Goal: Transaction & Acquisition: Book appointment/travel/reservation

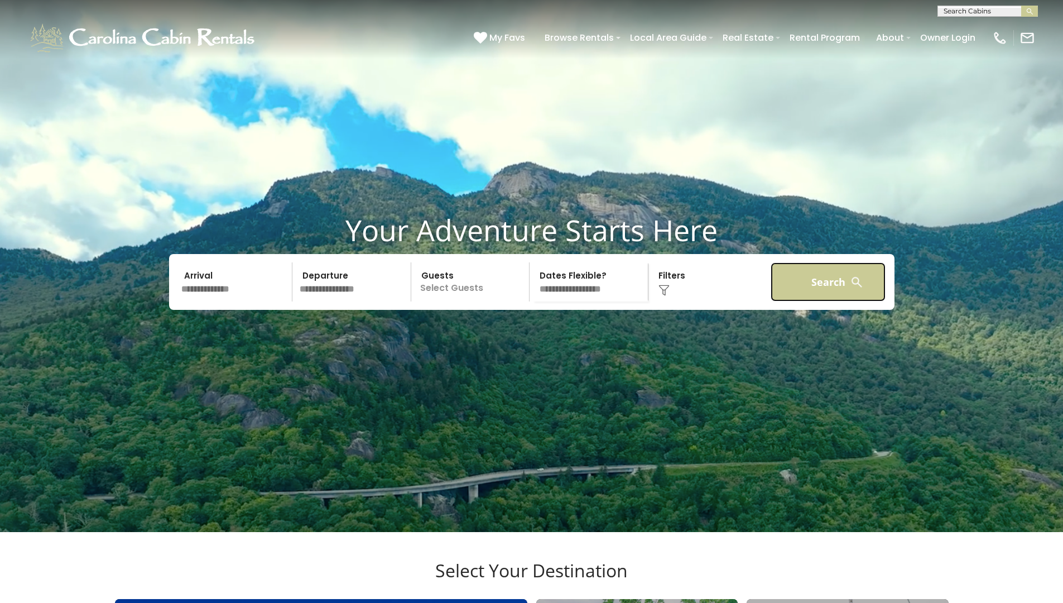
click at [775, 294] on button "Search" at bounding box center [829, 281] width 116 height 39
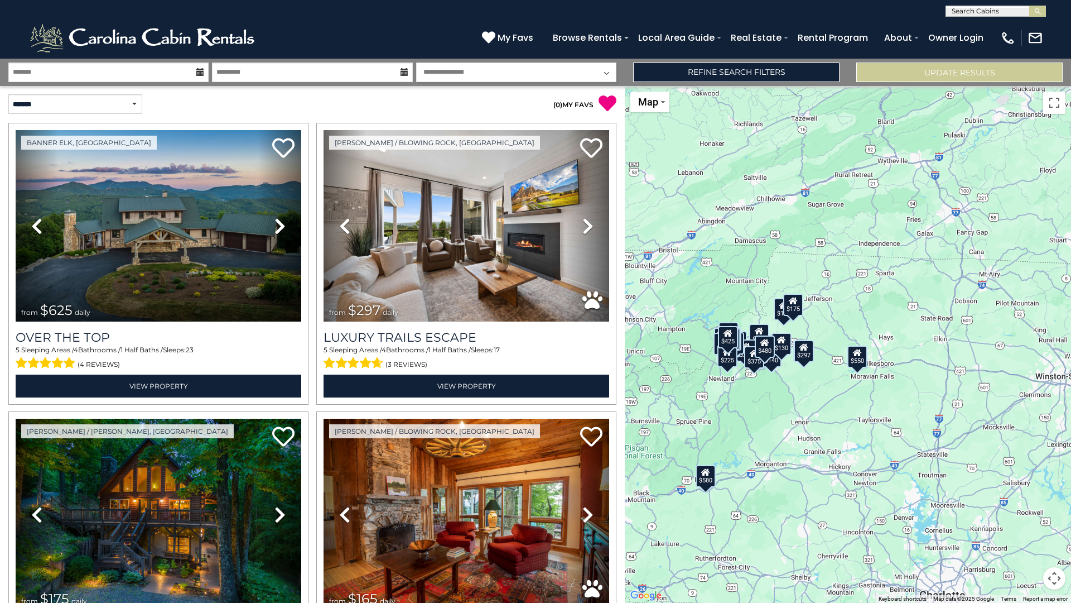
drag, startPoint x: 994, startPoint y: 364, endPoint x: 873, endPoint y: 378, distance: 122.4
click at [873, 378] on div "$625 $297 $175 $165 $300 $580 $290 $424 $395 $270 $185 $265 $230 $550 $349 $230…" at bounding box center [848, 344] width 446 height 517
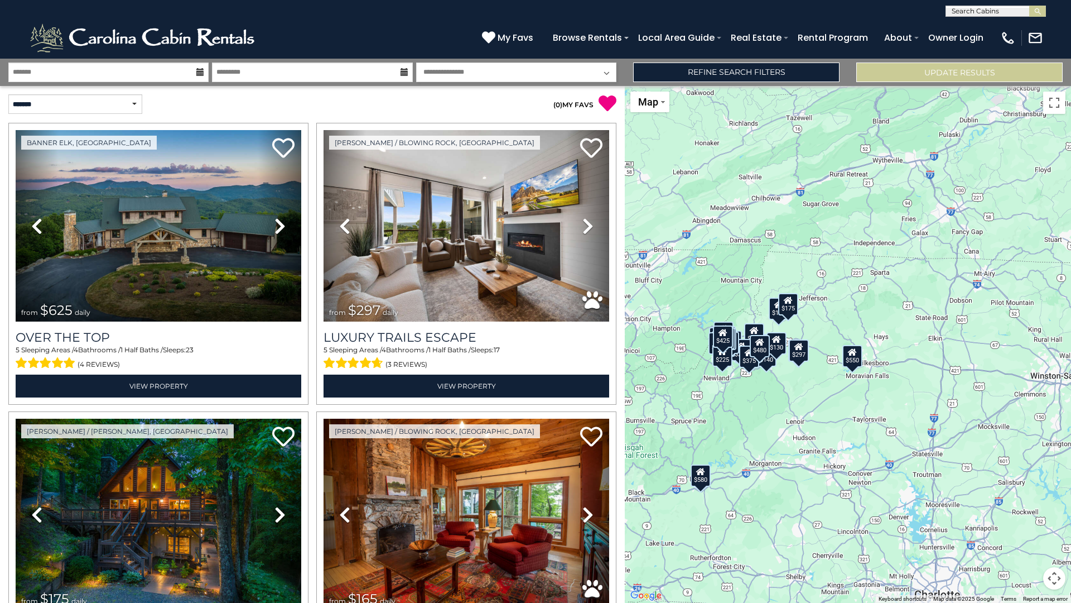
click at [853, 360] on div "$550" at bounding box center [853, 356] width 20 height 22
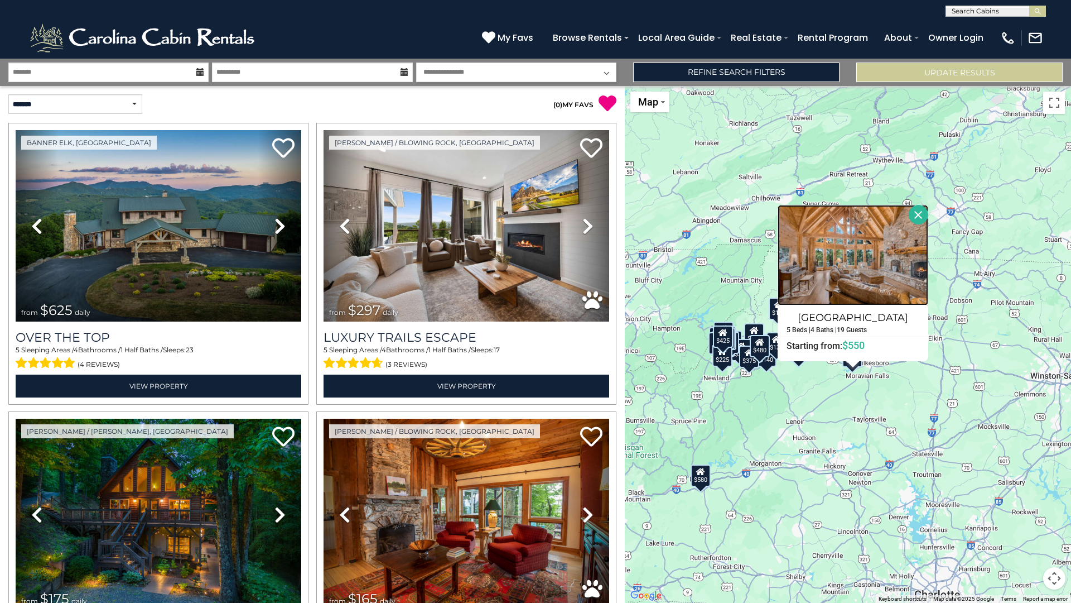
click at [866, 257] on img at bounding box center [853, 255] width 151 height 100
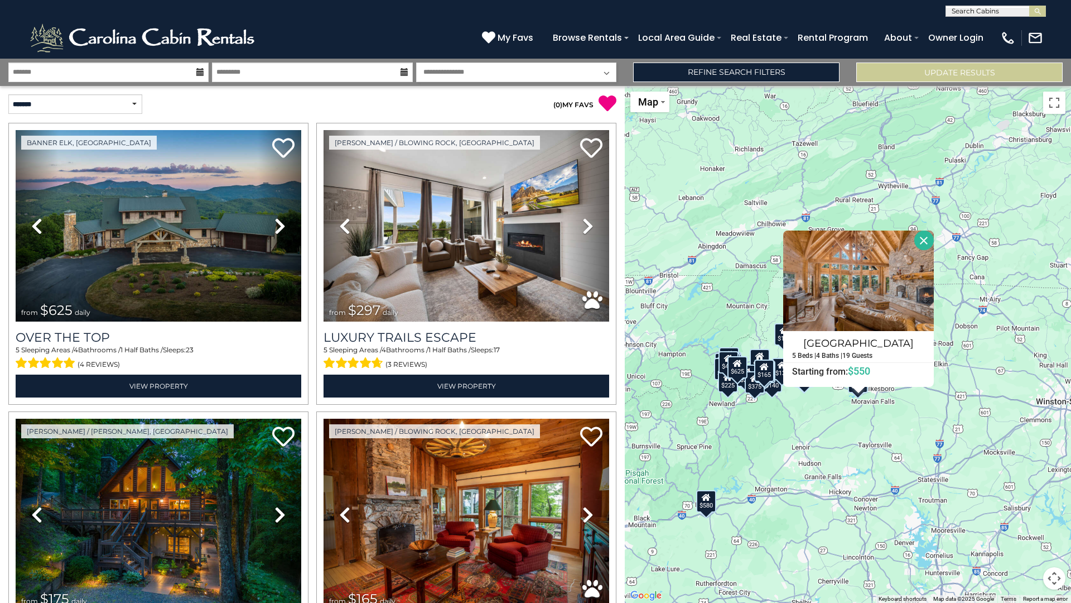
drag, startPoint x: 771, startPoint y: 437, endPoint x: 778, endPoint y: 461, distance: 24.9
click at [777, 464] on div "$625 $297 $175 $165 $300 $580 $290 $424 $395 $270 $185 $265 $230 $550 $349 $230…" at bounding box center [848, 344] width 446 height 517
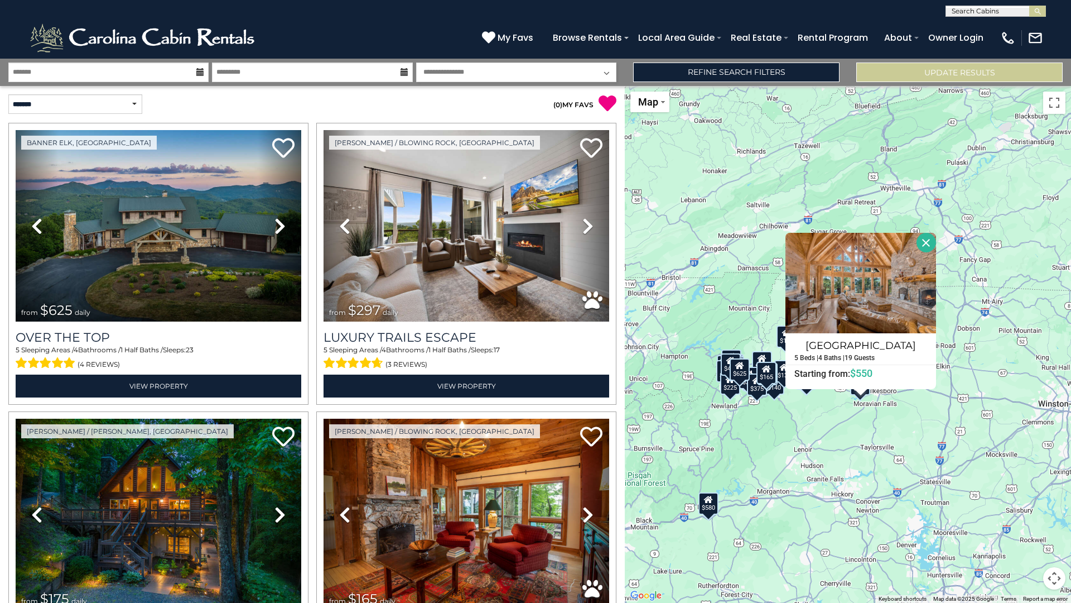
click at [930, 244] on button "Close" at bounding box center [927, 243] width 20 height 20
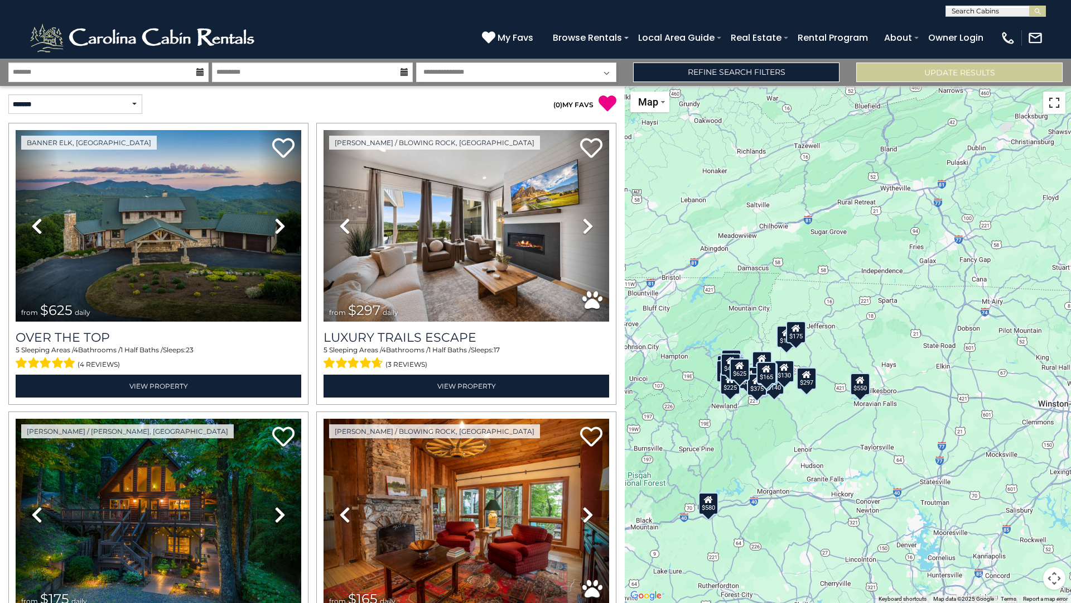
click at [1056, 110] on button "Toggle fullscreen view" at bounding box center [1054, 103] width 22 height 22
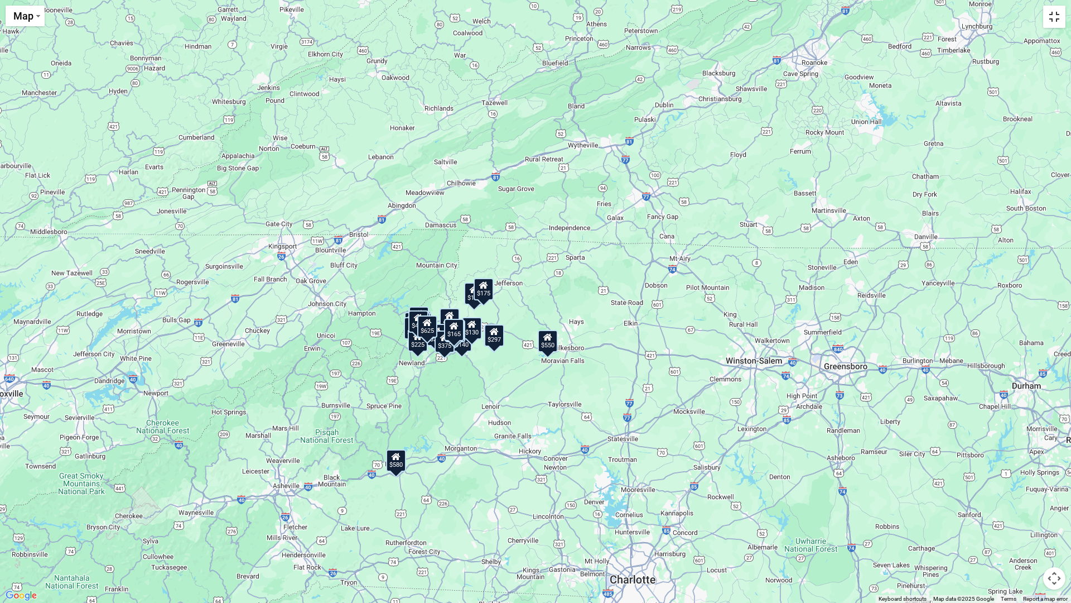
click at [1062, 26] on button "Toggle fullscreen view" at bounding box center [1054, 17] width 22 height 22
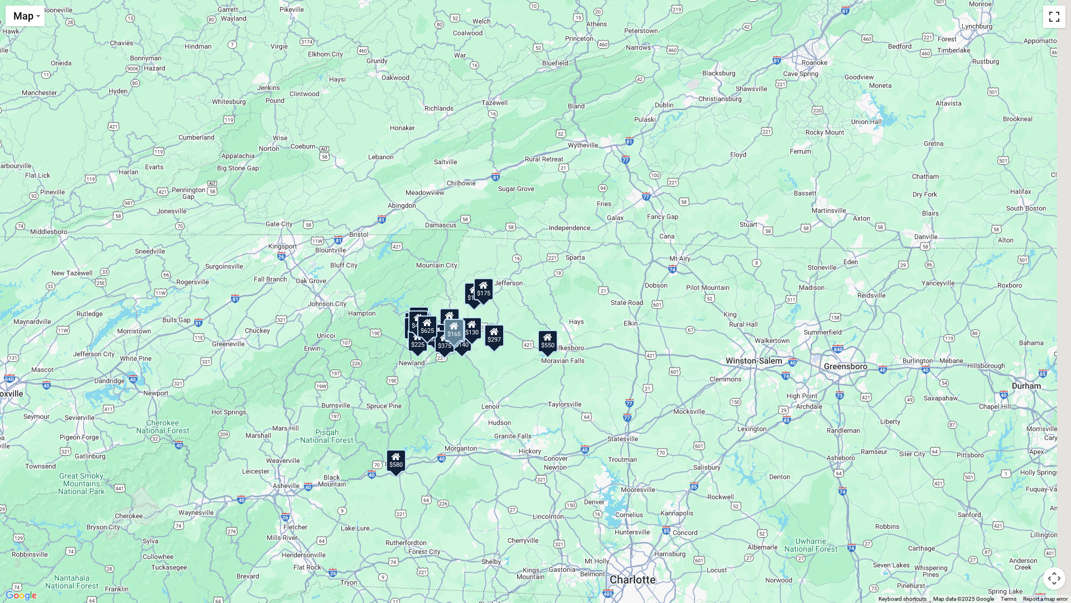
scroll to position [104, 0]
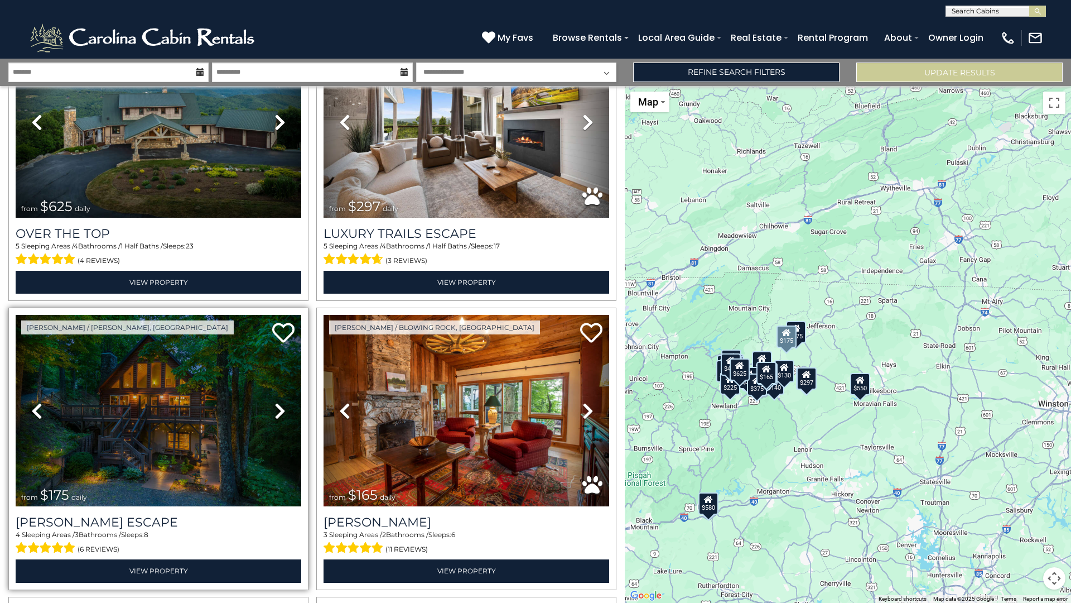
click at [264, 413] on link "Next" at bounding box center [279, 410] width 43 height 191
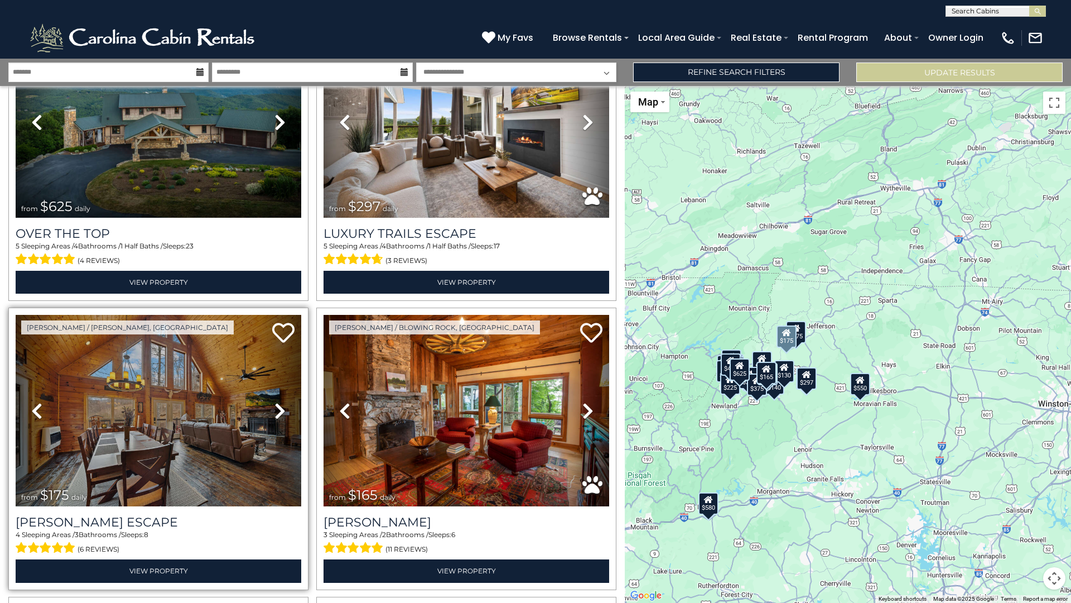
click at [264, 413] on link "Next" at bounding box center [279, 410] width 43 height 191
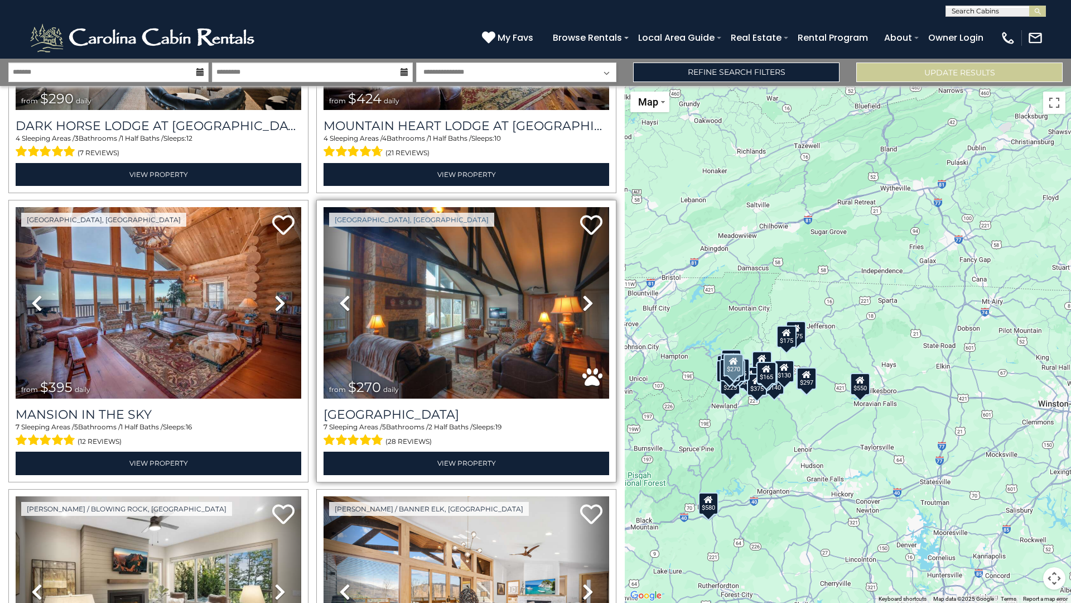
scroll to position [1223, 0]
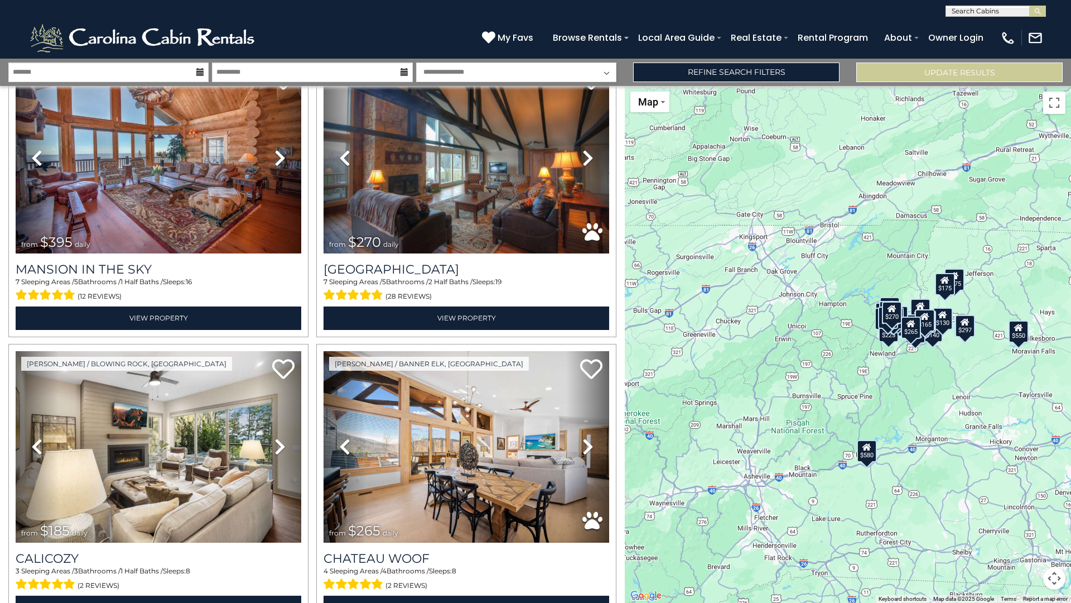
drag, startPoint x: 683, startPoint y: 530, endPoint x: 843, endPoint y: 475, distance: 169.2
click at [843, 475] on div "$625 $297 $175 $165 $300 $580 $290 $424 $395 $270 $185 $265 $230 $550 $349 $230…" at bounding box center [848, 344] width 446 height 517
click at [870, 447] on icon at bounding box center [867, 446] width 9 height 8
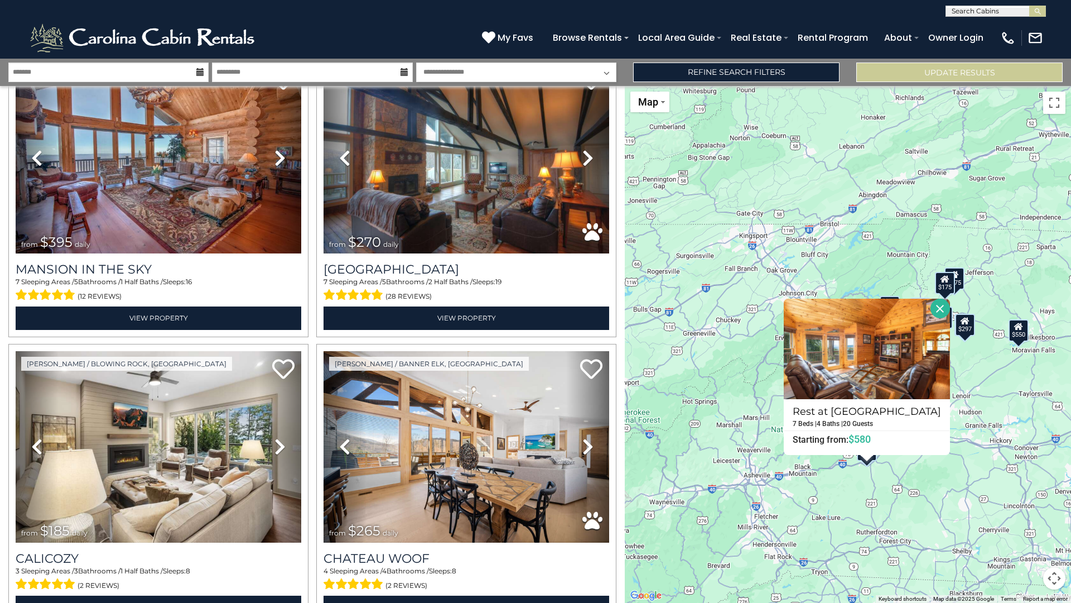
click at [934, 304] on button "Close" at bounding box center [941, 309] width 20 height 20
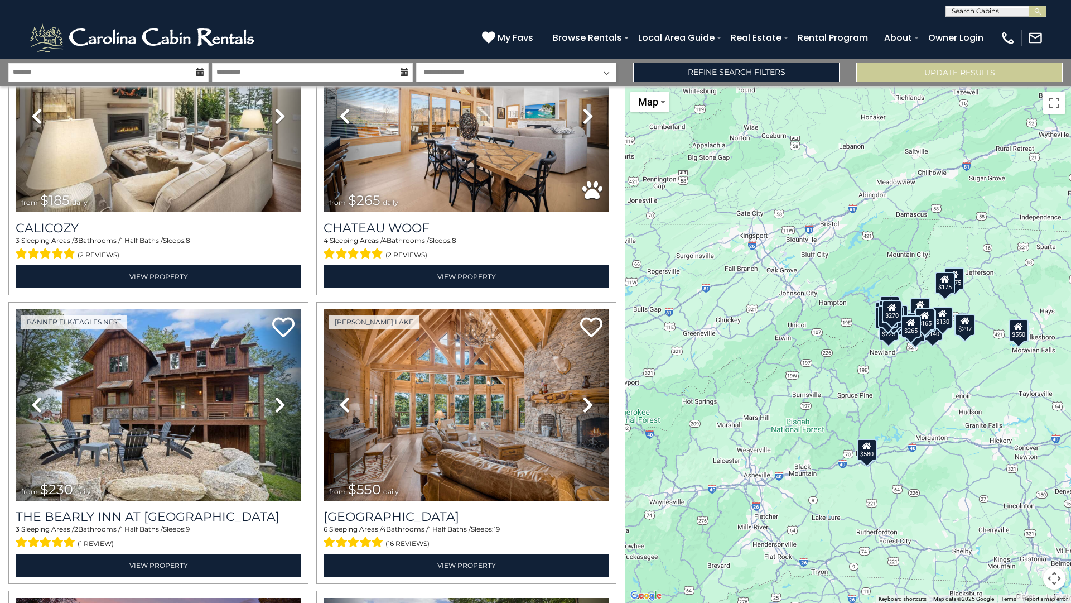
scroll to position [1554, 0]
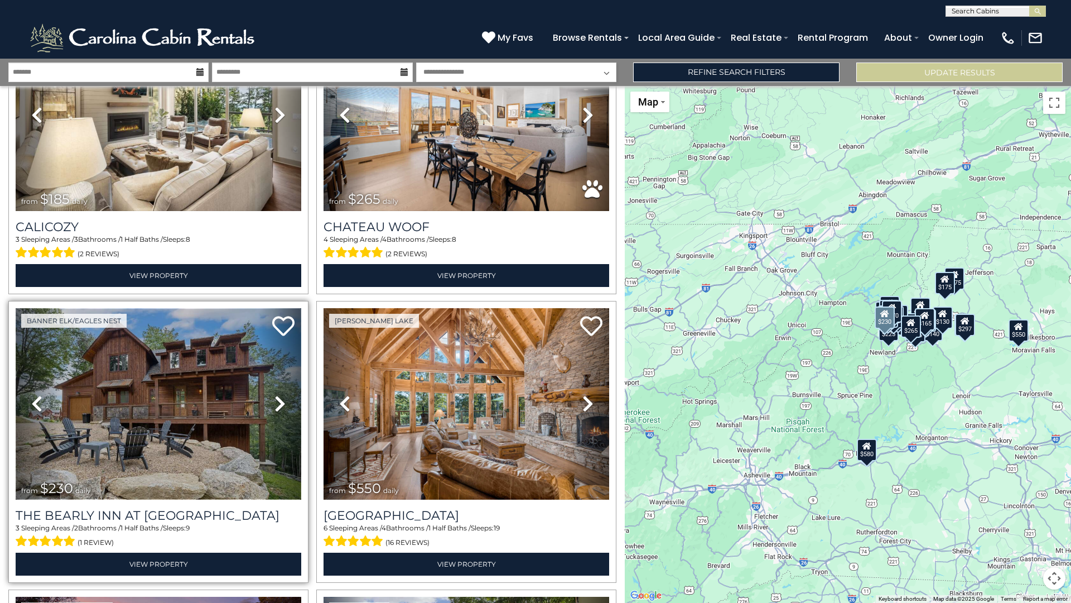
click at [198, 465] on img at bounding box center [159, 403] width 286 height 191
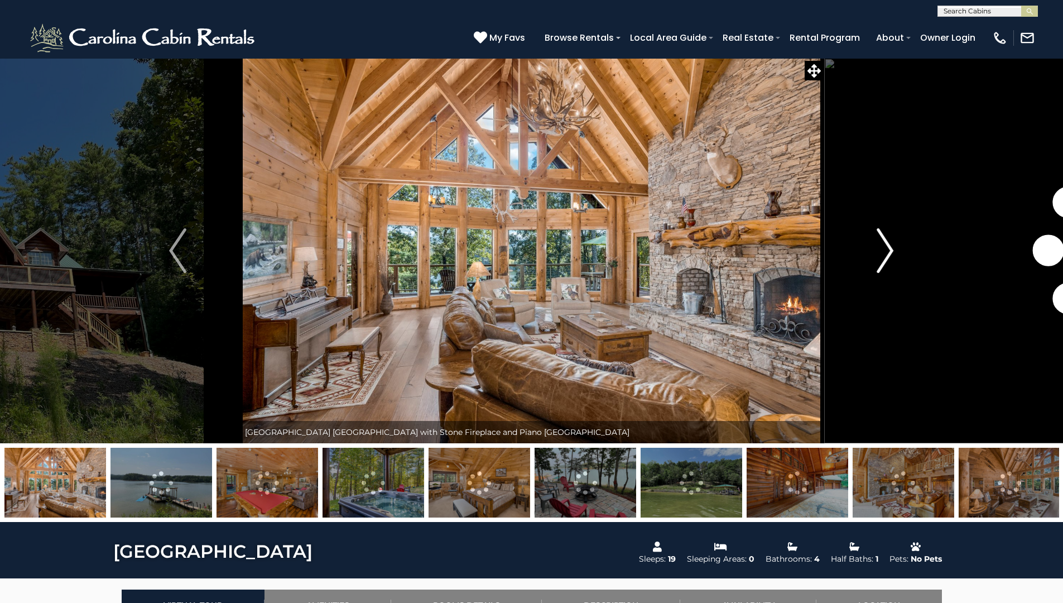
click at [885, 238] on img "Next" at bounding box center [885, 250] width 17 height 45
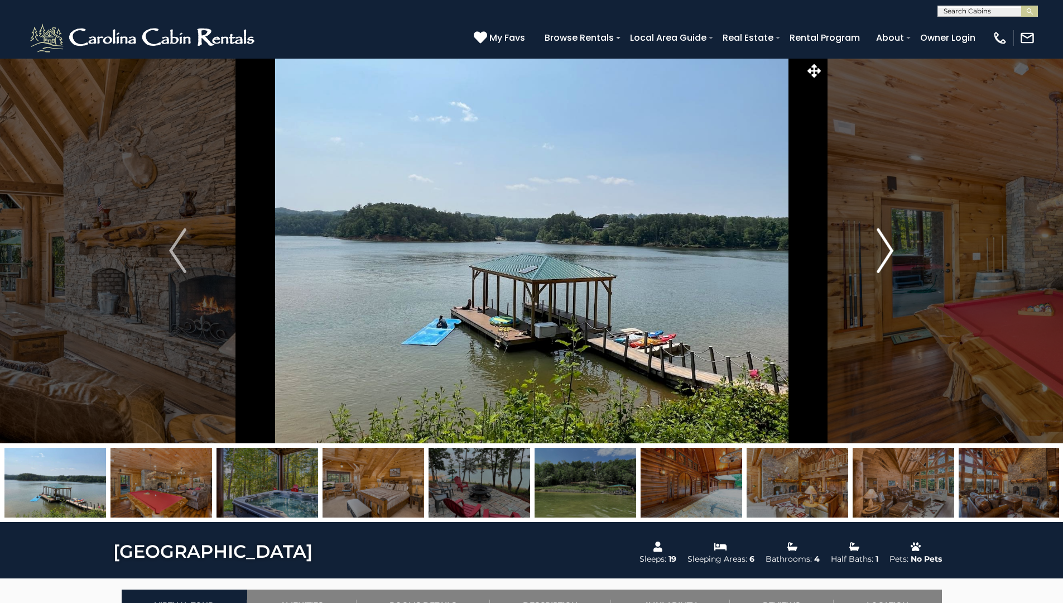
click at [885, 238] on img "Next" at bounding box center [885, 250] width 17 height 45
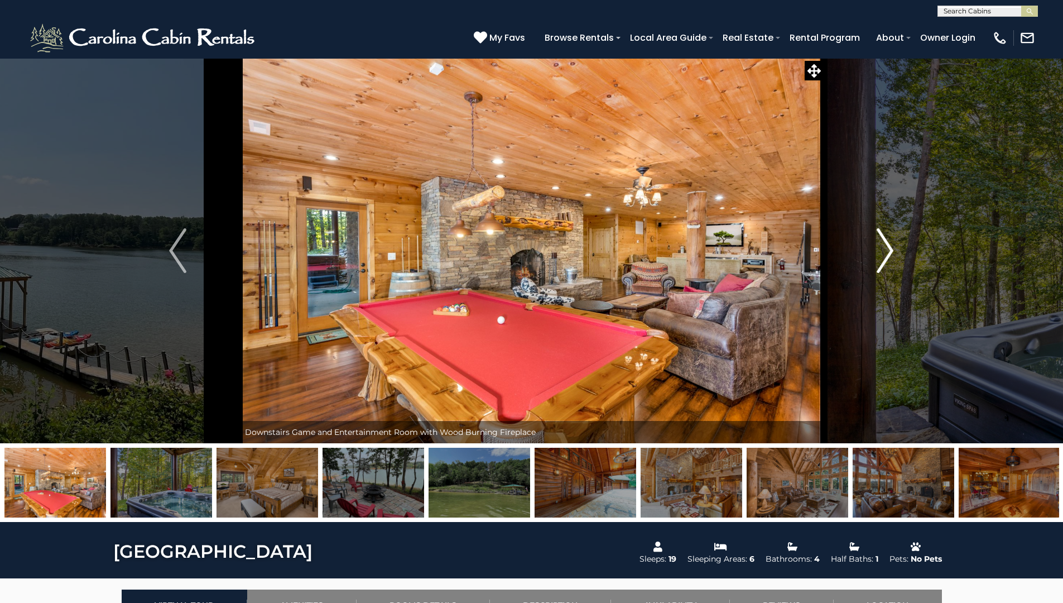
click at [885, 238] on img "Next" at bounding box center [885, 250] width 17 height 45
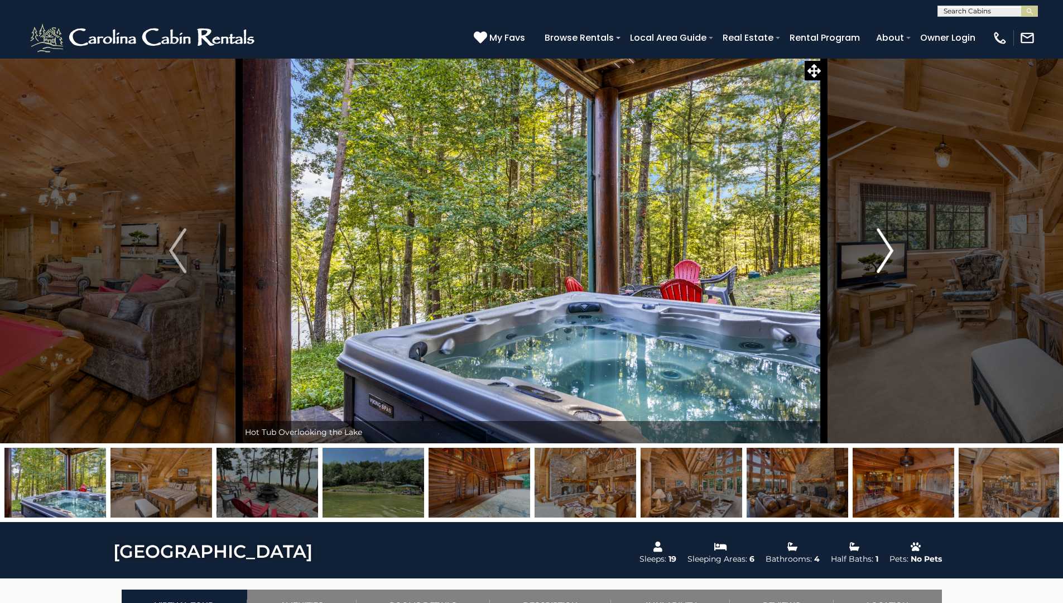
click at [885, 238] on img "Next" at bounding box center [885, 250] width 17 height 45
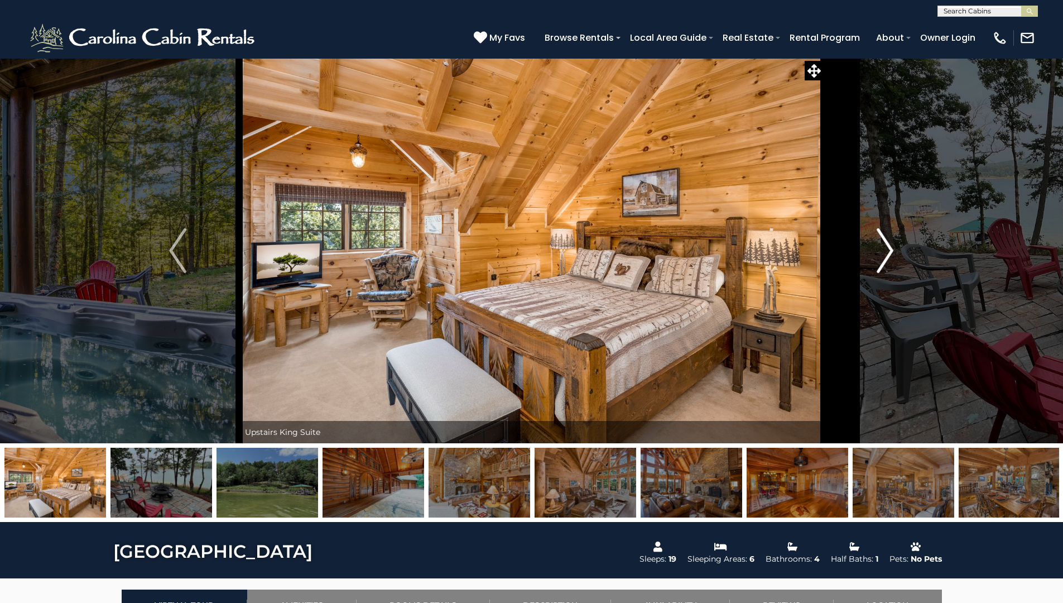
click at [885, 238] on img "Next" at bounding box center [885, 250] width 17 height 45
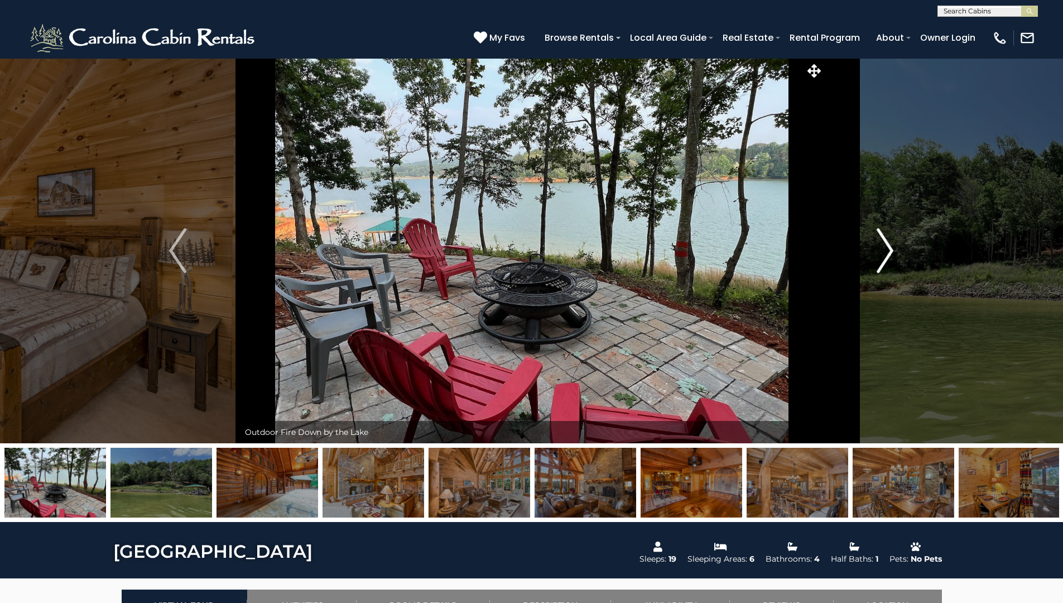
click at [885, 239] on img "Next" at bounding box center [885, 250] width 17 height 45
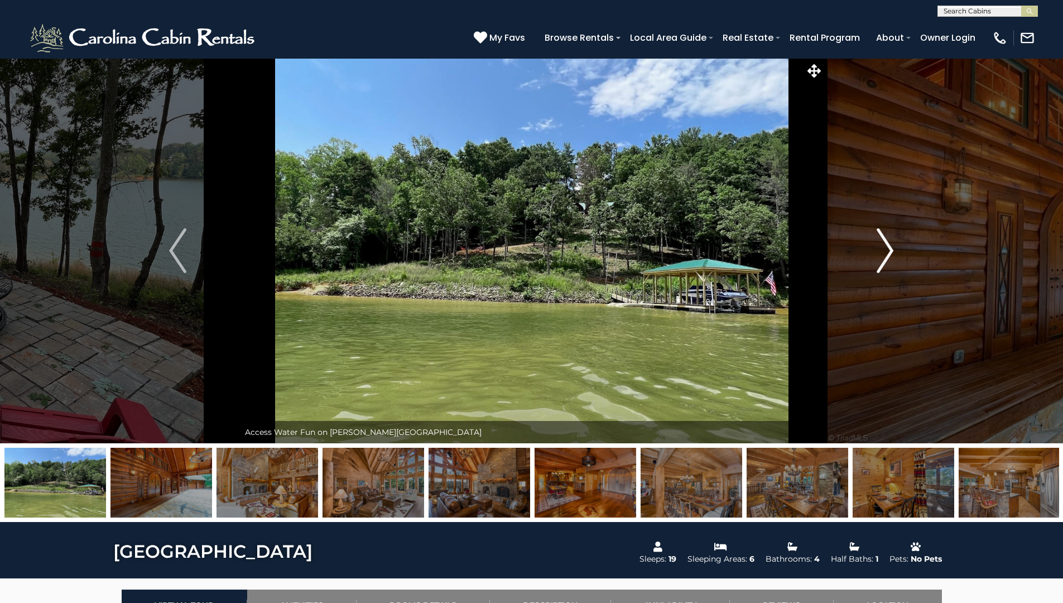
click at [885, 240] on img "Next" at bounding box center [885, 250] width 17 height 45
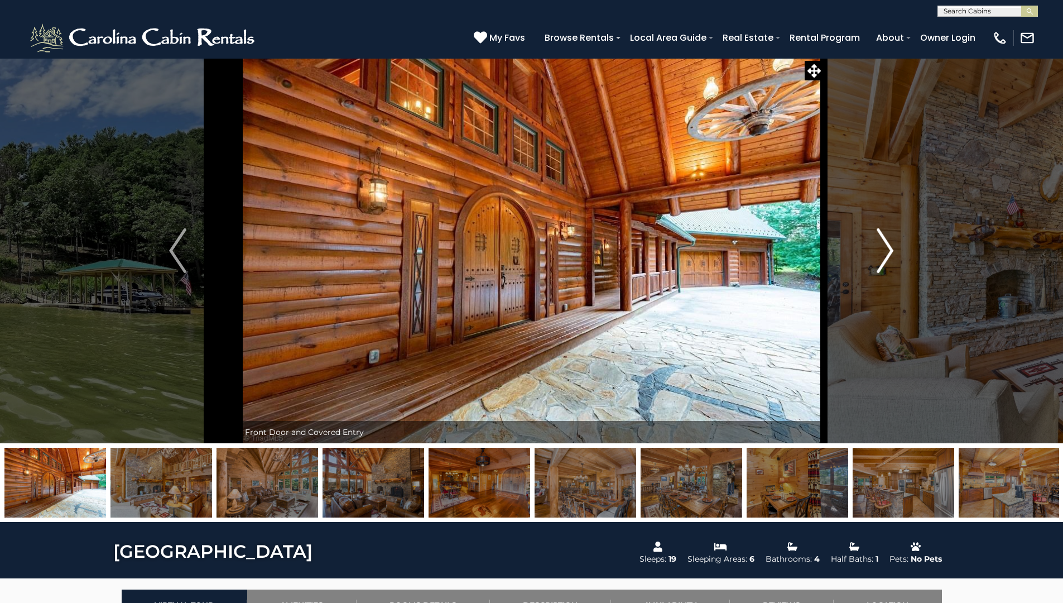
click at [885, 240] on img "Next" at bounding box center [885, 250] width 17 height 45
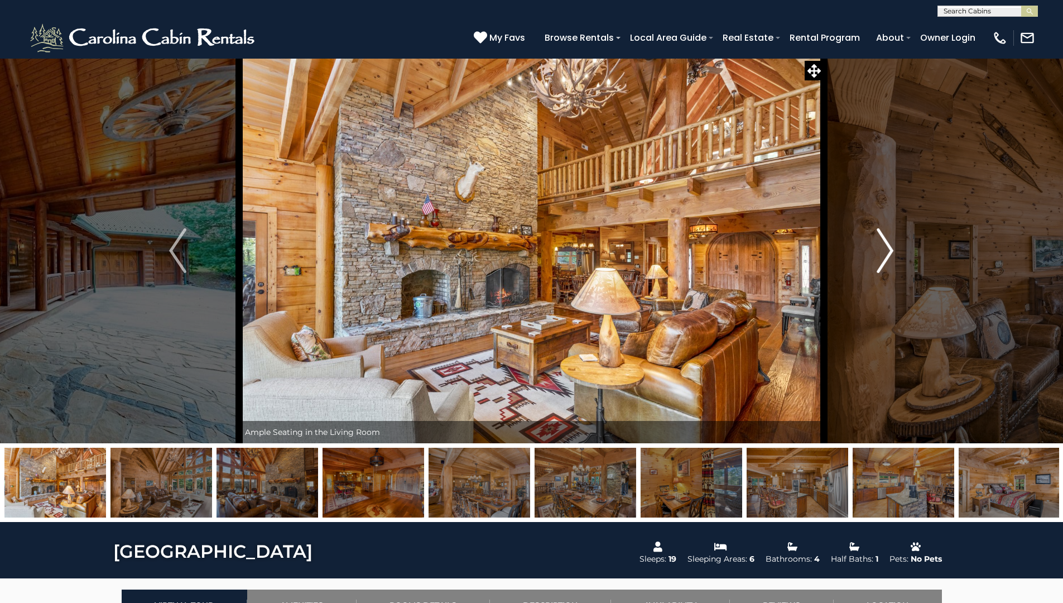
click at [884, 244] on img "Next" at bounding box center [885, 250] width 17 height 45
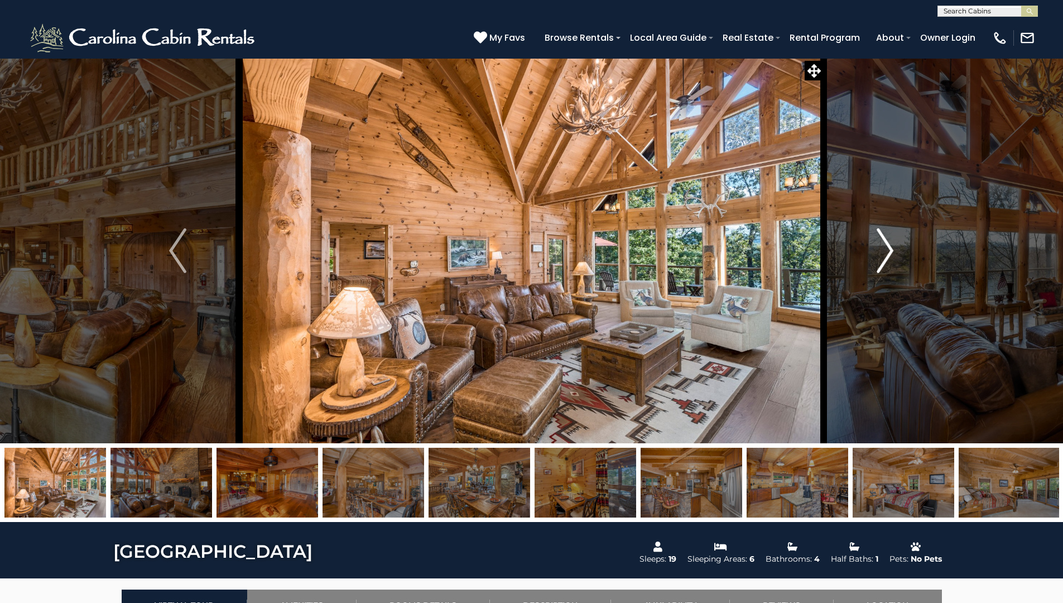
click at [884, 244] on img "Next" at bounding box center [885, 250] width 17 height 45
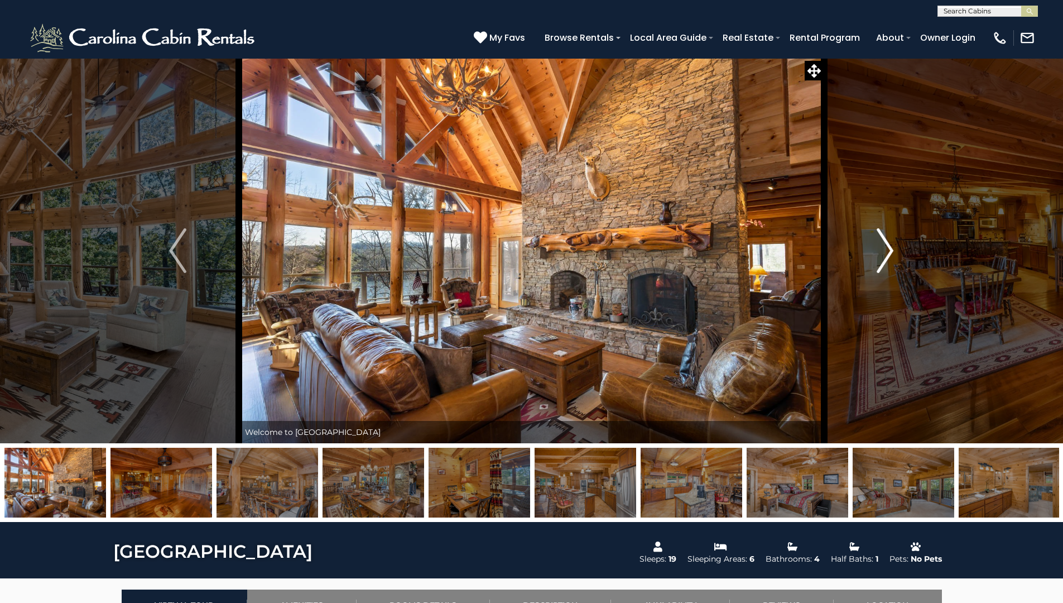
click at [884, 244] on img "Next" at bounding box center [885, 250] width 17 height 45
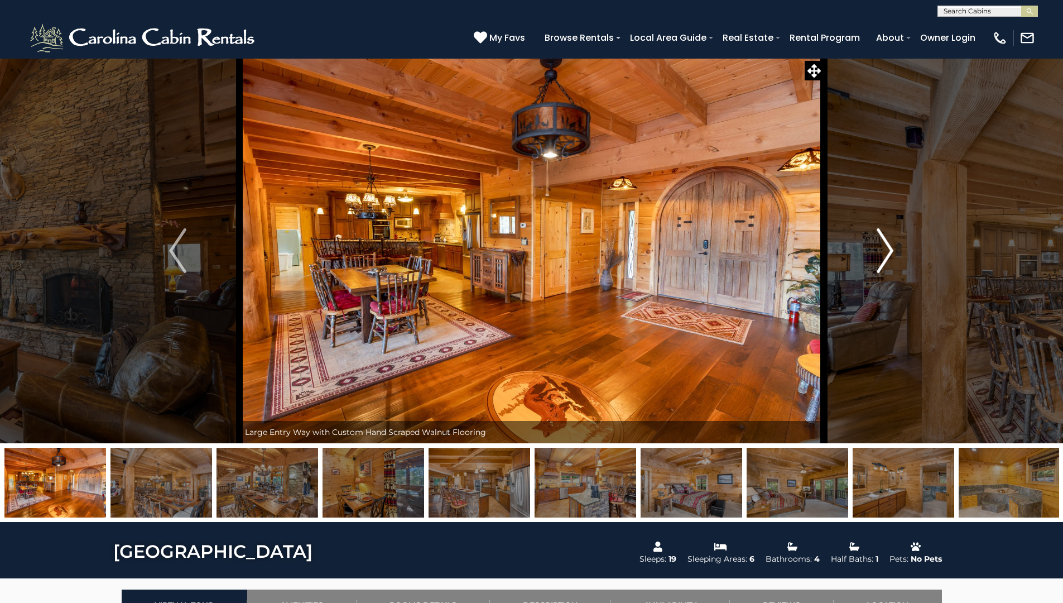
click at [884, 245] on img "Next" at bounding box center [885, 250] width 17 height 45
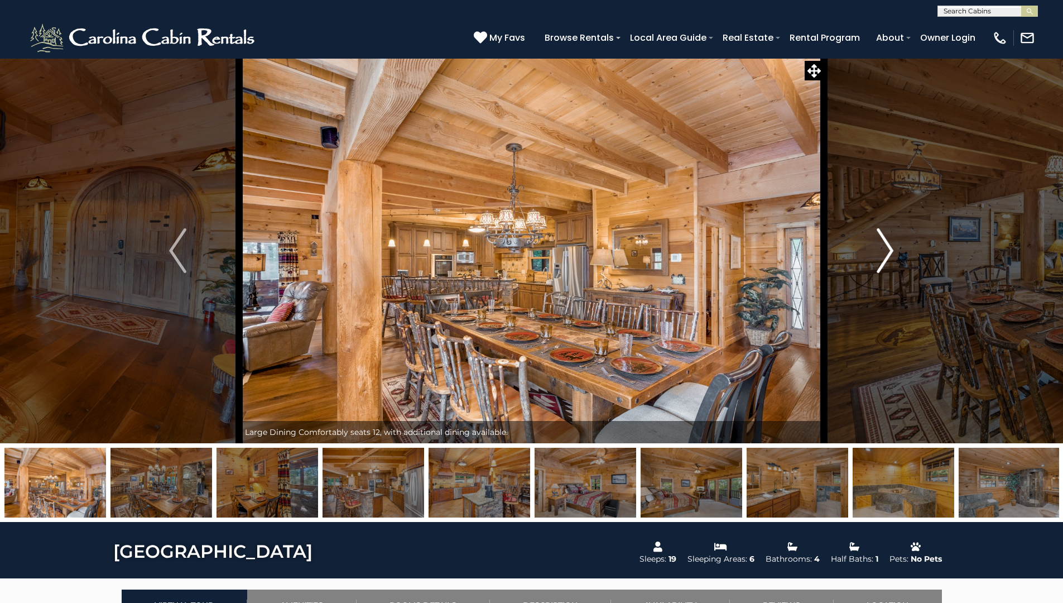
click at [884, 245] on img "Next" at bounding box center [885, 250] width 17 height 45
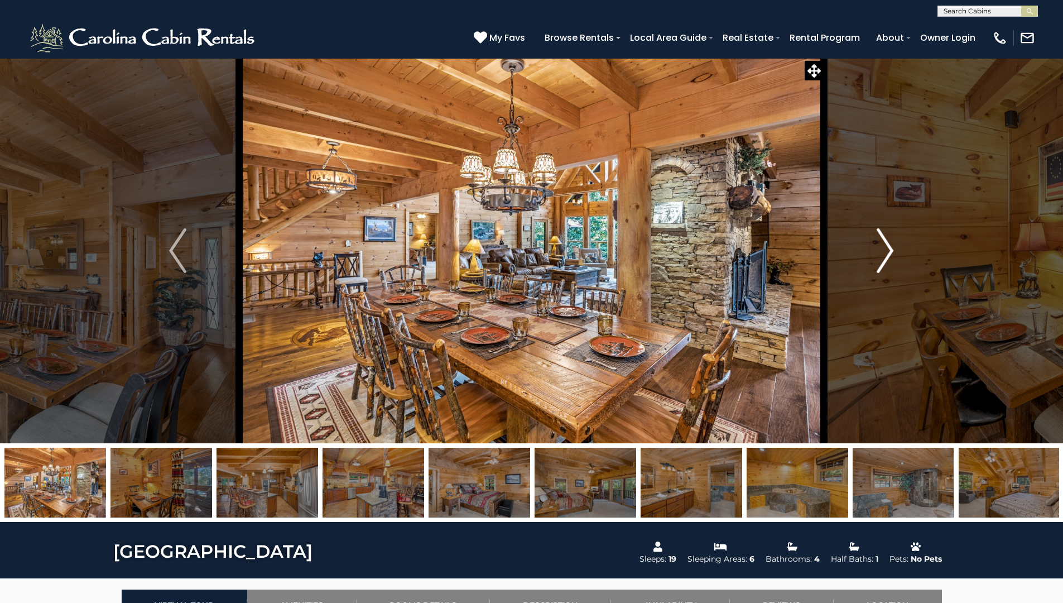
click at [887, 246] on img "Next" at bounding box center [885, 250] width 17 height 45
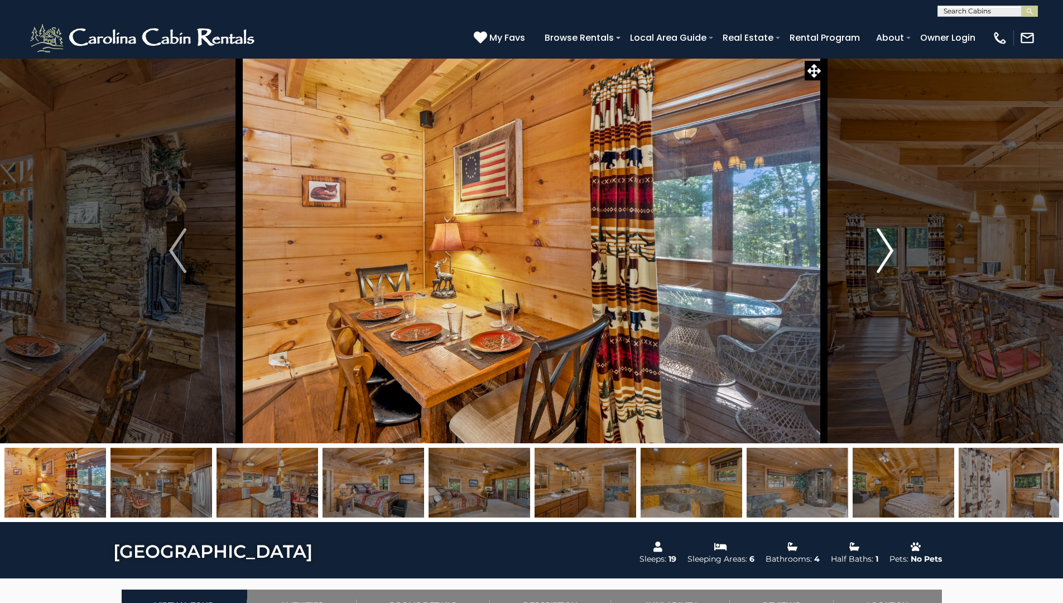
click at [886, 247] on img "Next" at bounding box center [885, 250] width 17 height 45
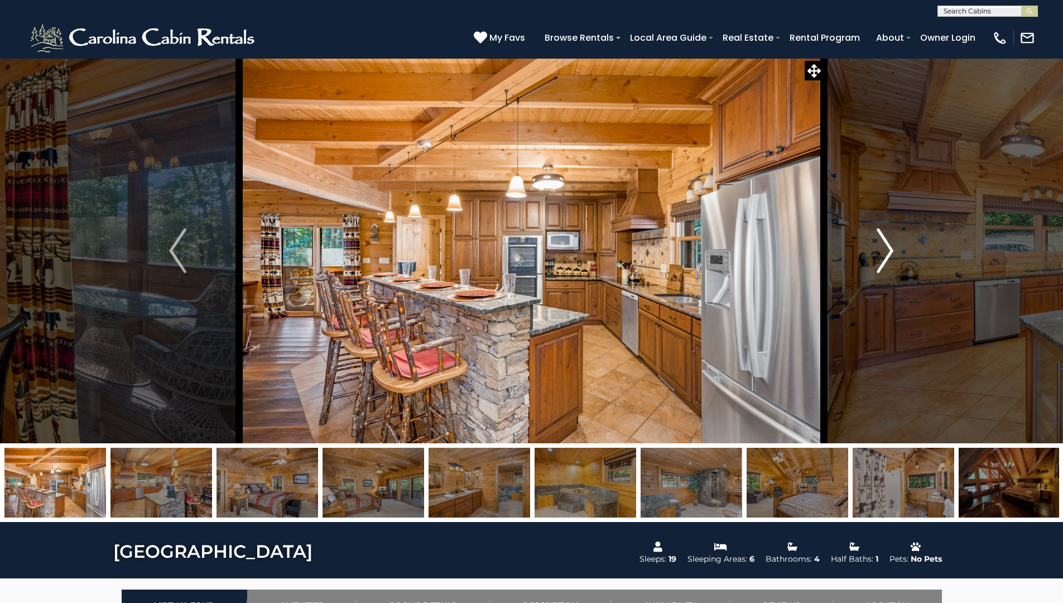
click at [886, 249] on img "Next" at bounding box center [885, 250] width 17 height 45
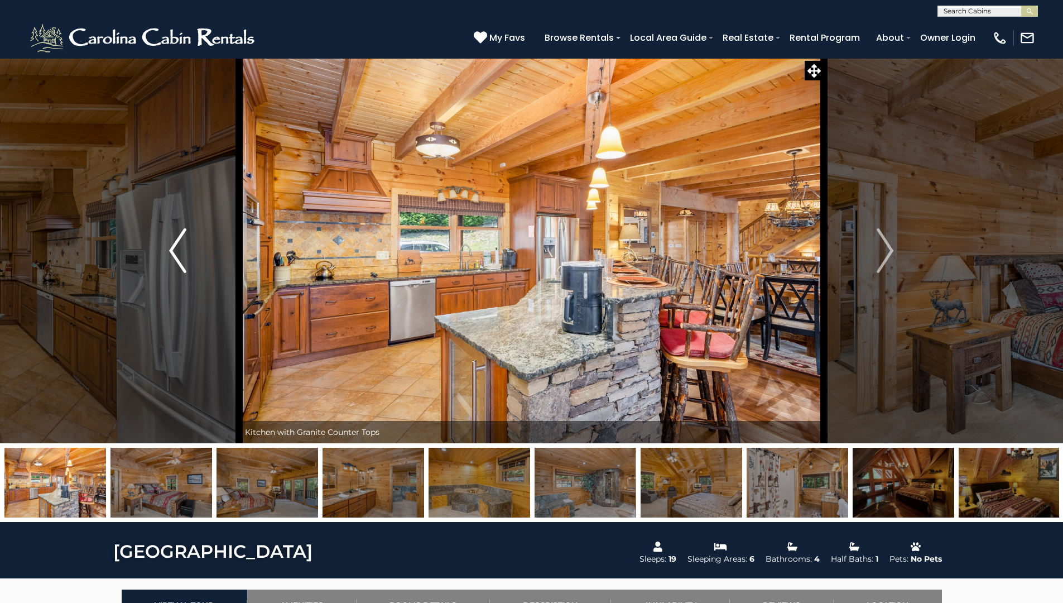
click at [190, 253] on button "Previous" at bounding box center [177, 250] width 123 height 385
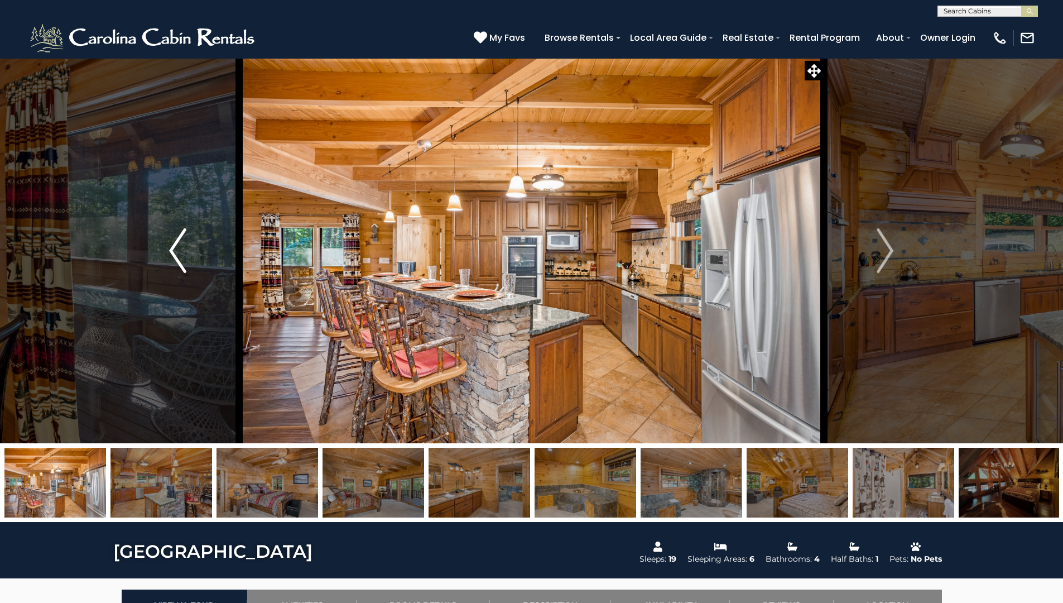
click at [190, 253] on button "Previous" at bounding box center [177, 250] width 123 height 385
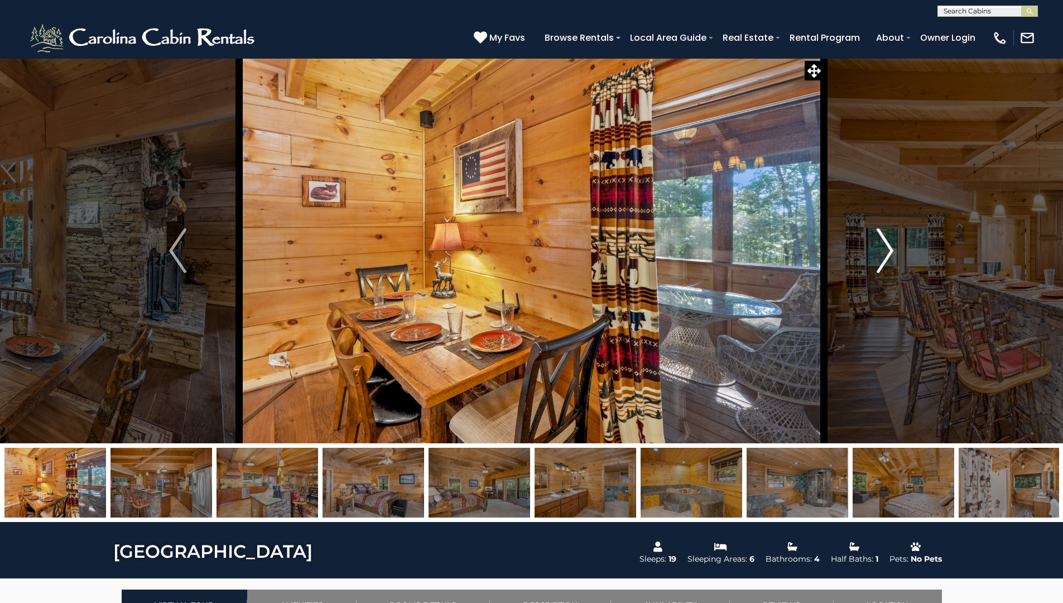
click at [887, 265] on img "Next" at bounding box center [885, 250] width 17 height 45
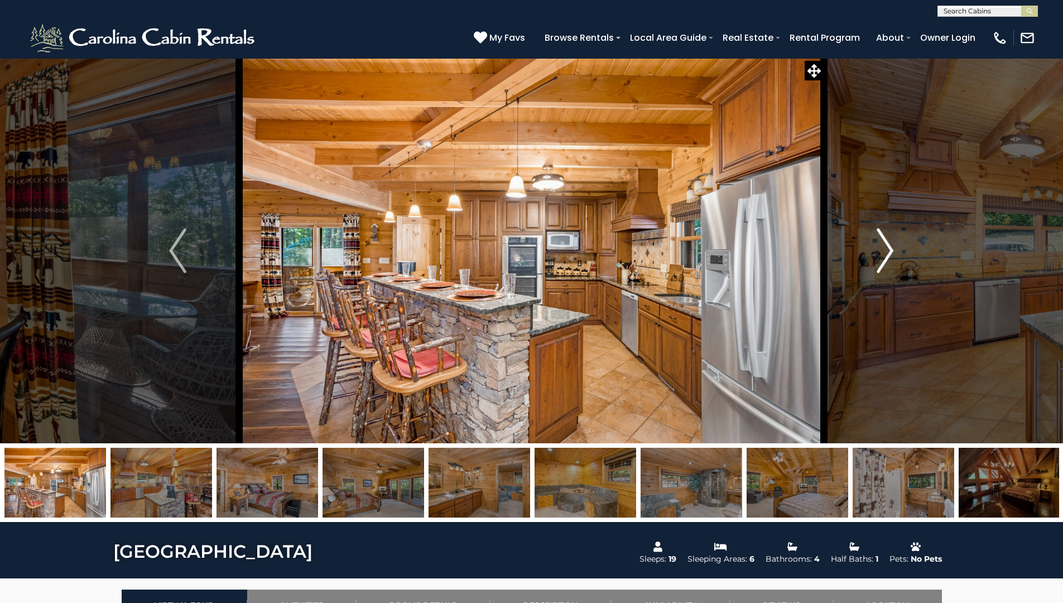
click at [887, 265] on img "Next" at bounding box center [885, 250] width 17 height 45
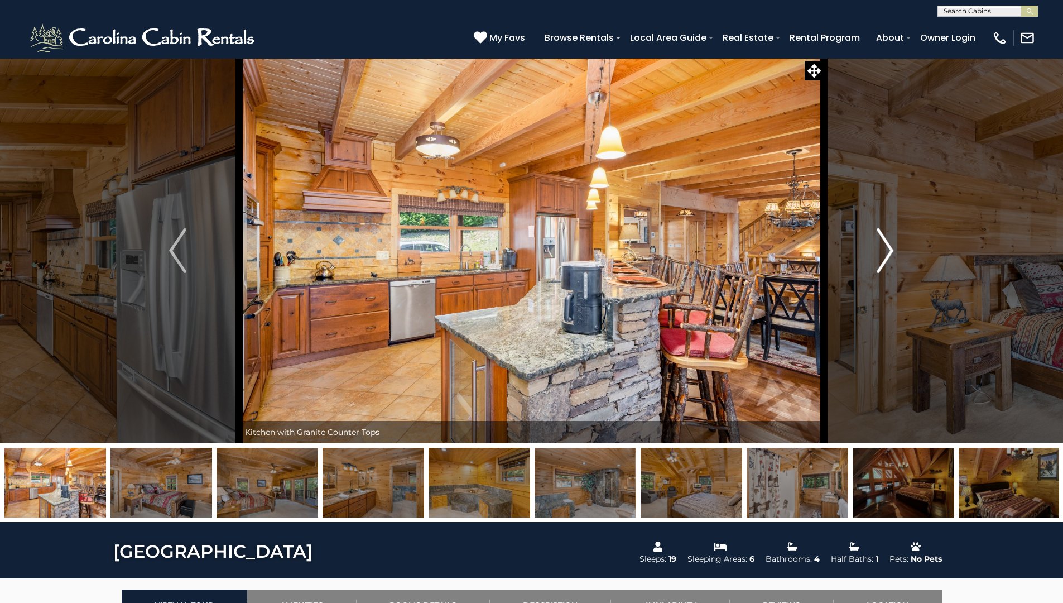
click at [887, 265] on img "Next" at bounding box center [885, 250] width 17 height 45
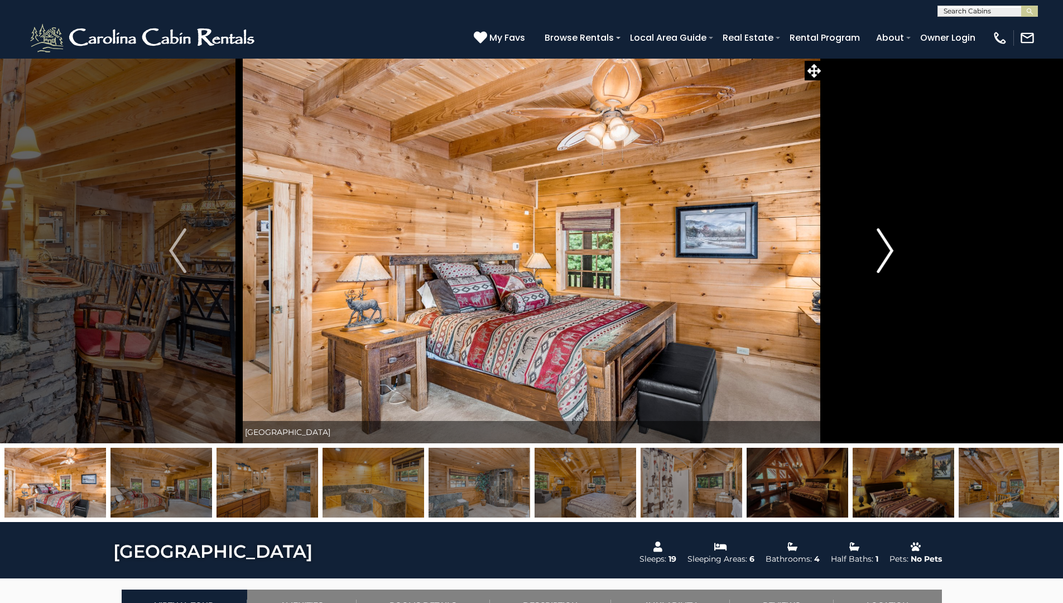
click at [887, 265] on img "Next" at bounding box center [885, 250] width 17 height 45
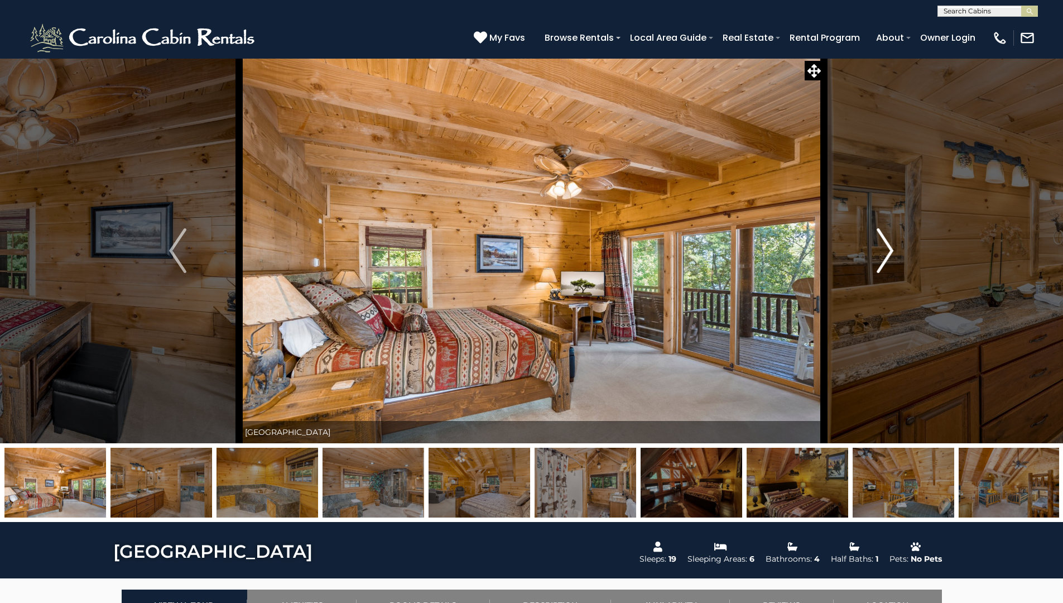
click at [887, 265] on img "Next" at bounding box center [885, 250] width 17 height 45
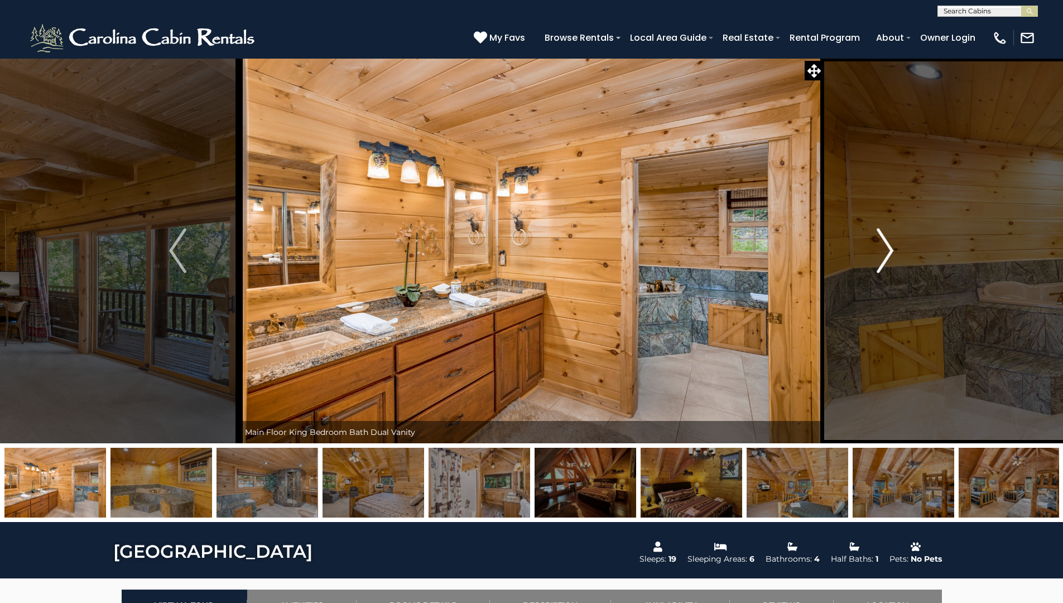
click at [887, 265] on img "Next" at bounding box center [885, 250] width 17 height 45
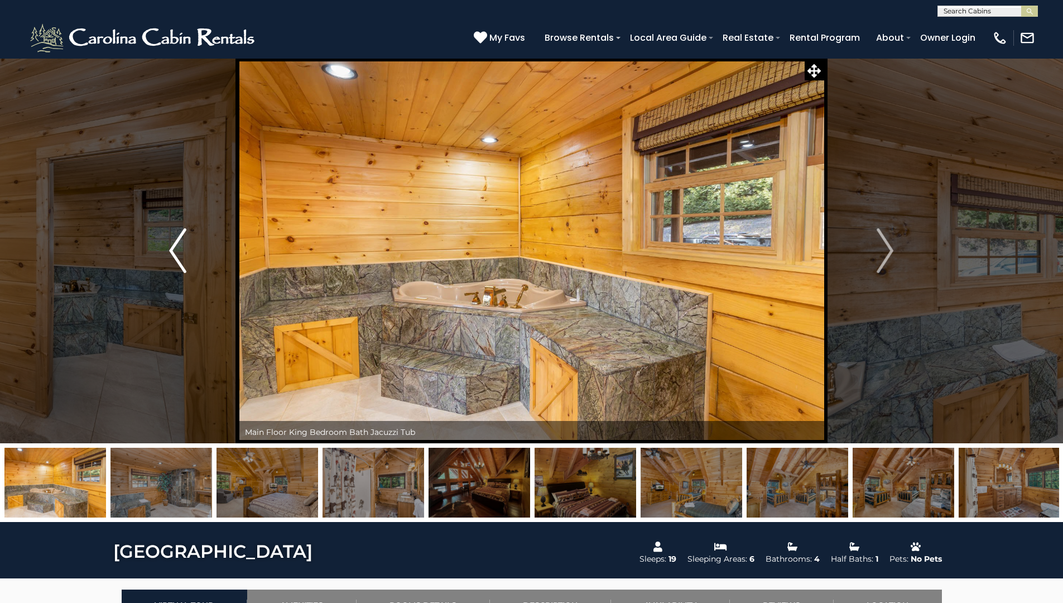
click at [163, 259] on button "Previous" at bounding box center [177, 250] width 123 height 385
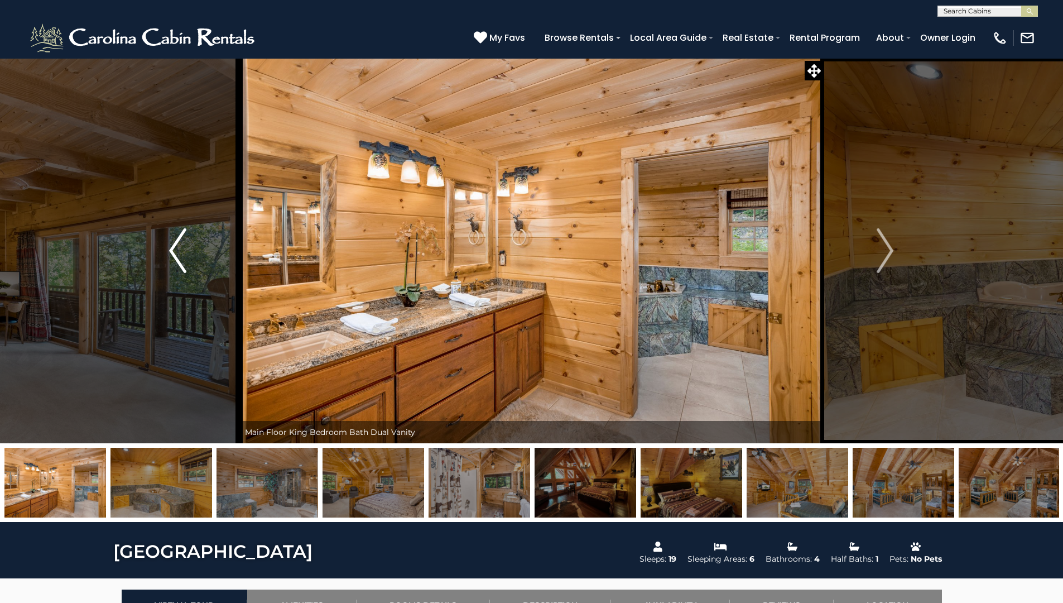
click at [163, 259] on button "Previous" at bounding box center [177, 250] width 123 height 385
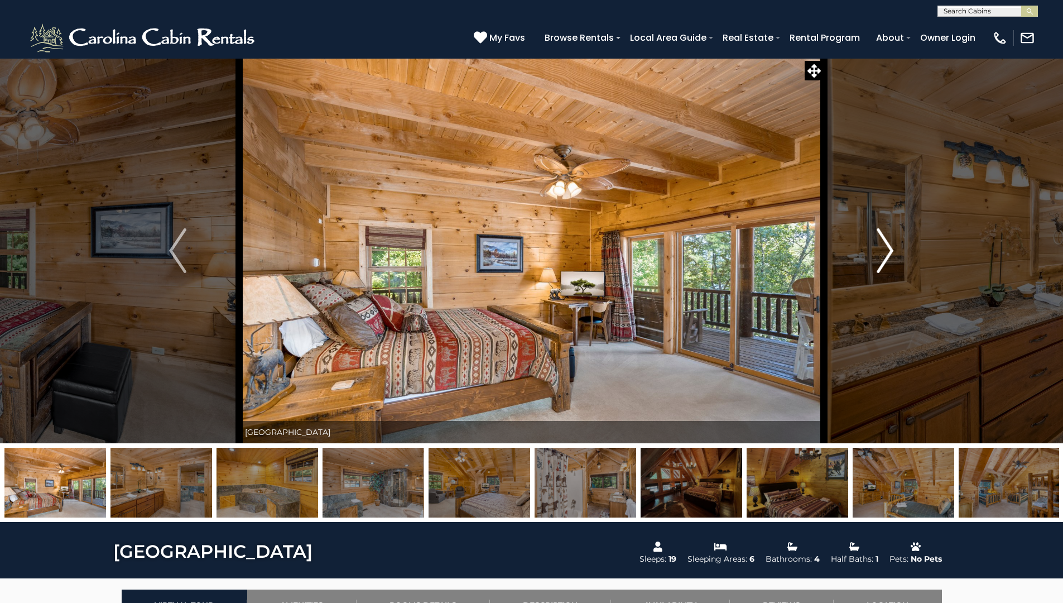
click at [875, 247] on button "Next" at bounding box center [885, 250] width 123 height 385
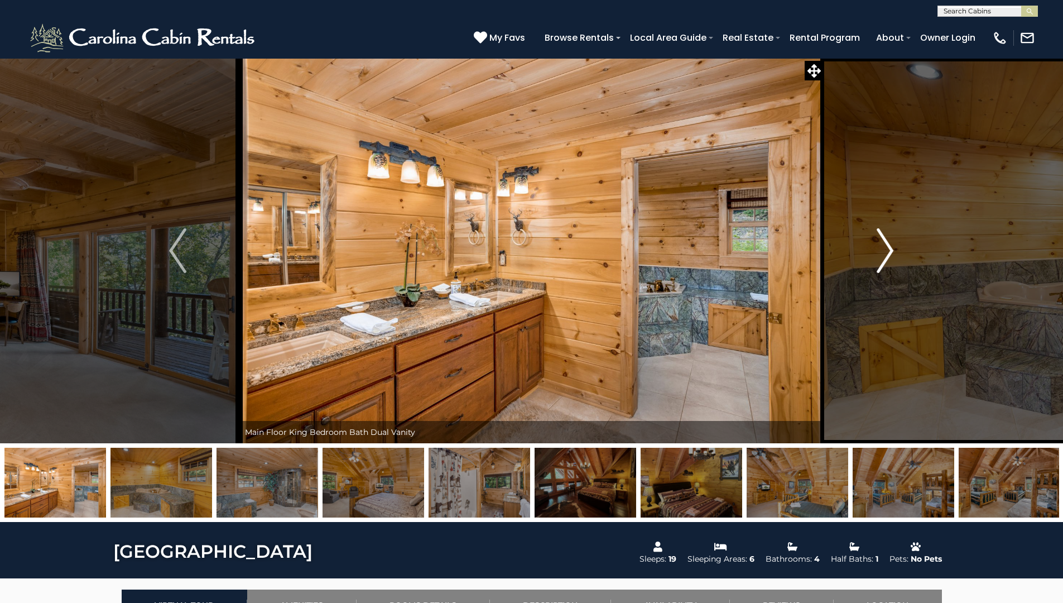
click at [877, 249] on img "Next" at bounding box center [885, 250] width 17 height 45
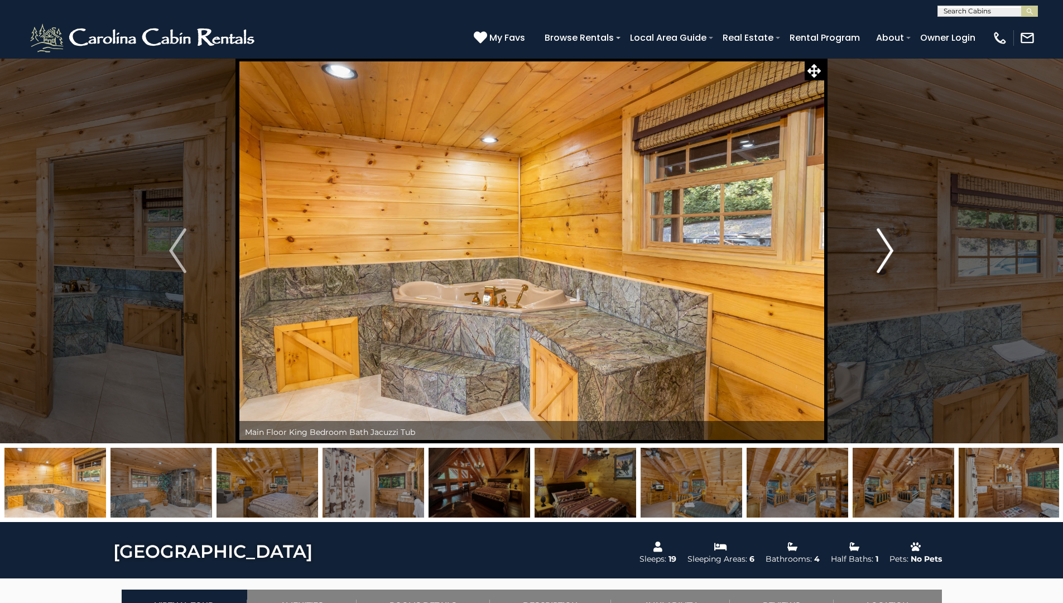
click at [882, 244] on img "Next" at bounding box center [885, 250] width 17 height 45
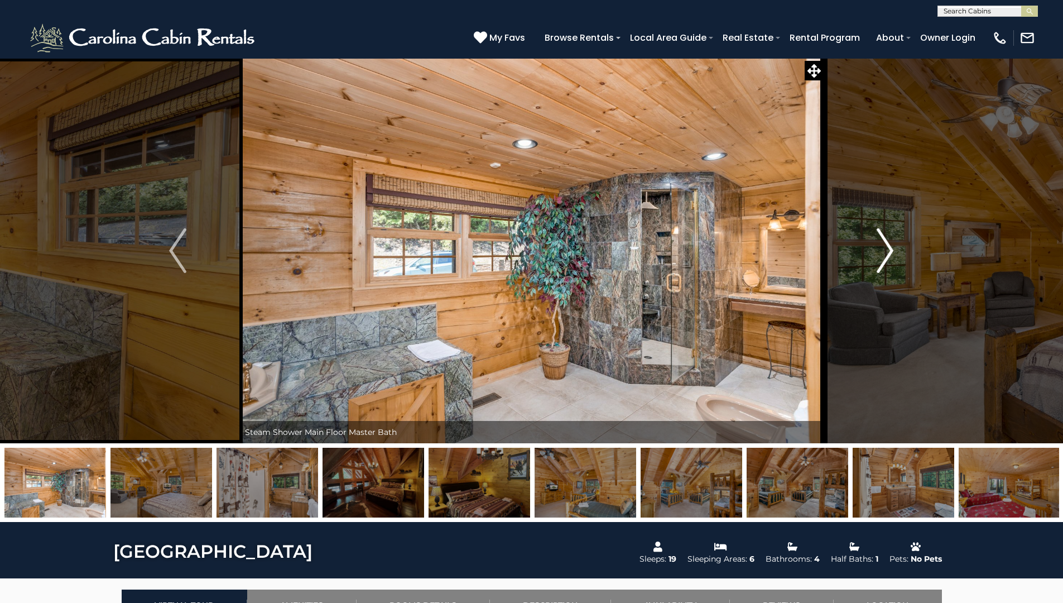
click at [885, 250] on img "Next" at bounding box center [885, 250] width 17 height 45
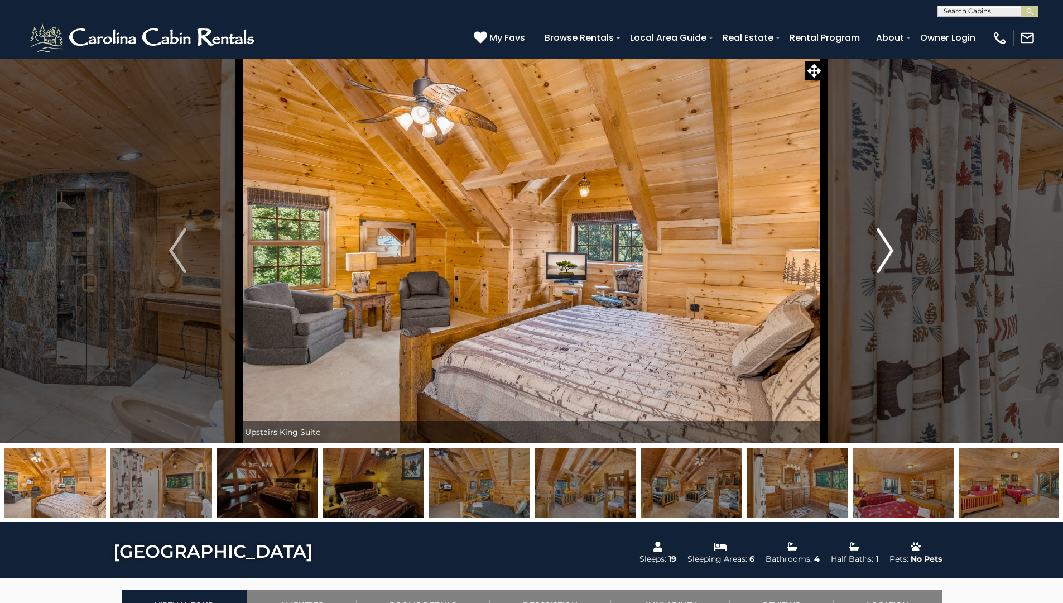
click at [885, 250] on img "Next" at bounding box center [885, 250] width 17 height 45
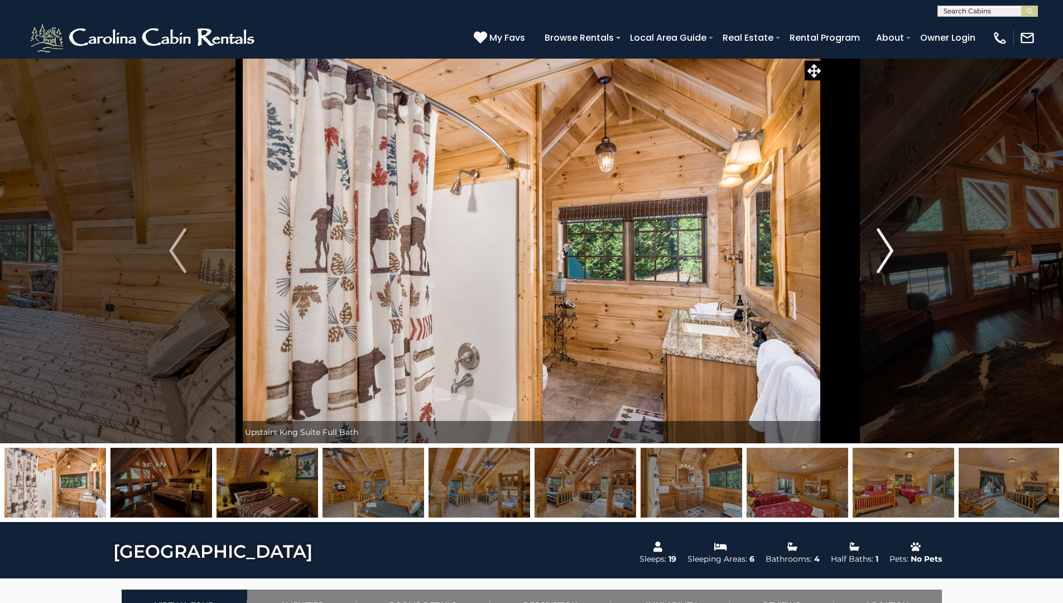
click at [885, 250] on img "Next" at bounding box center [885, 250] width 17 height 45
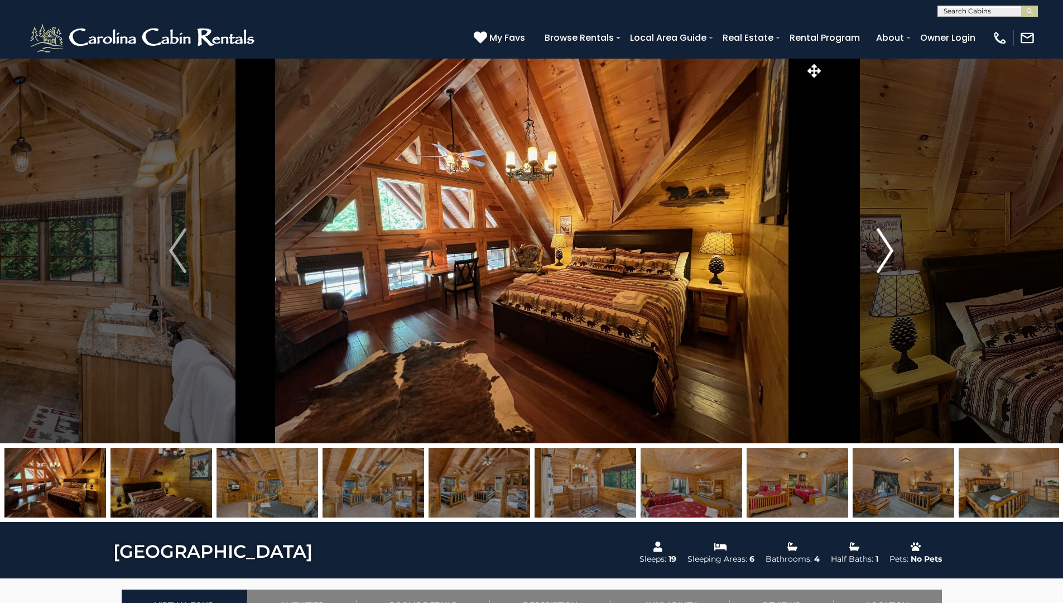
click at [885, 250] on img "Next" at bounding box center [885, 250] width 17 height 45
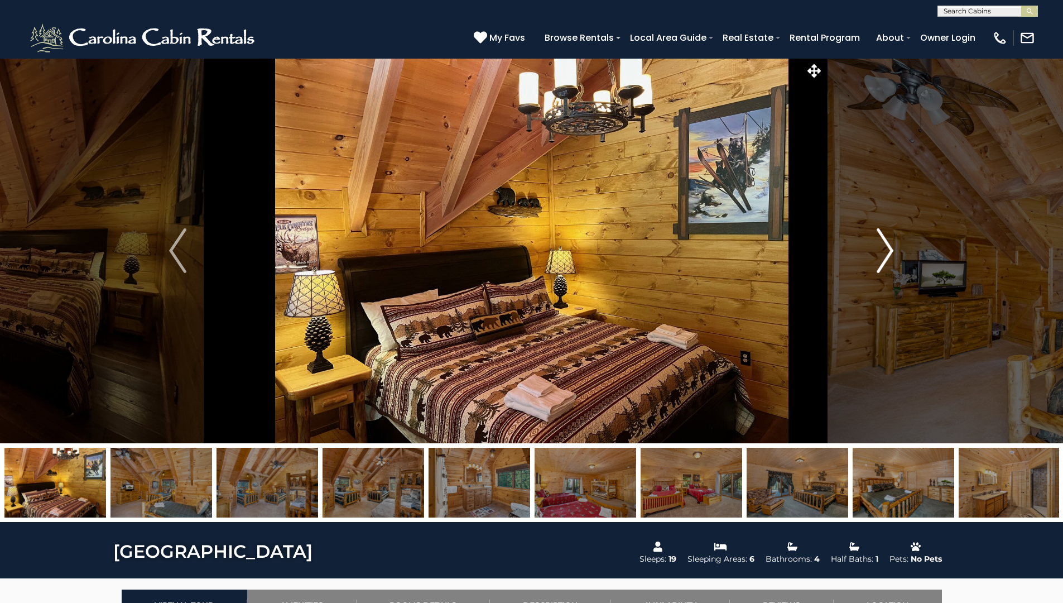
click at [885, 251] on img "Next" at bounding box center [885, 250] width 17 height 45
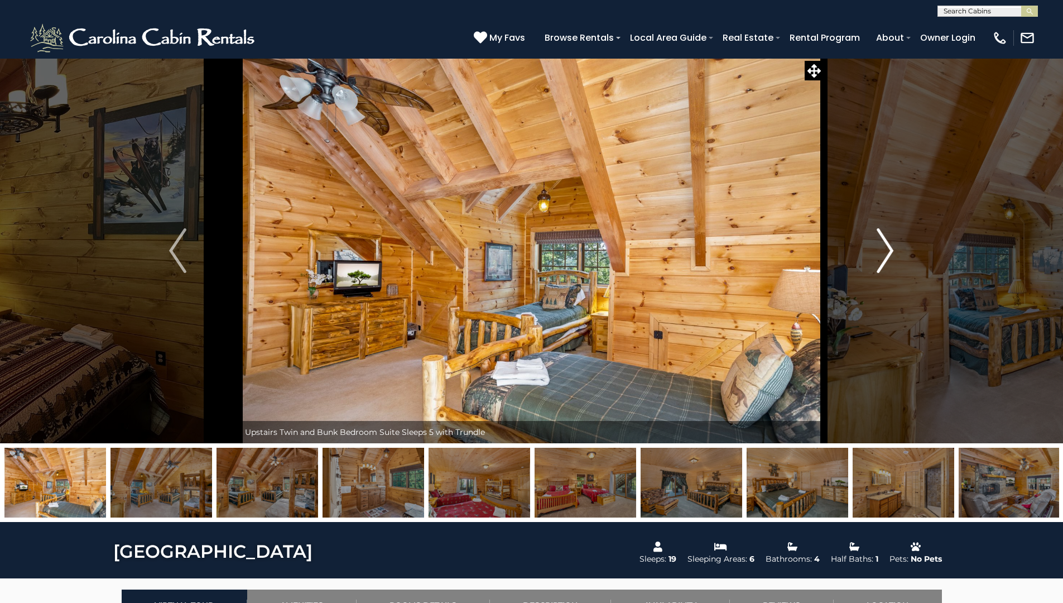
click at [885, 251] on img "Next" at bounding box center [885, 250] width 17 height 45
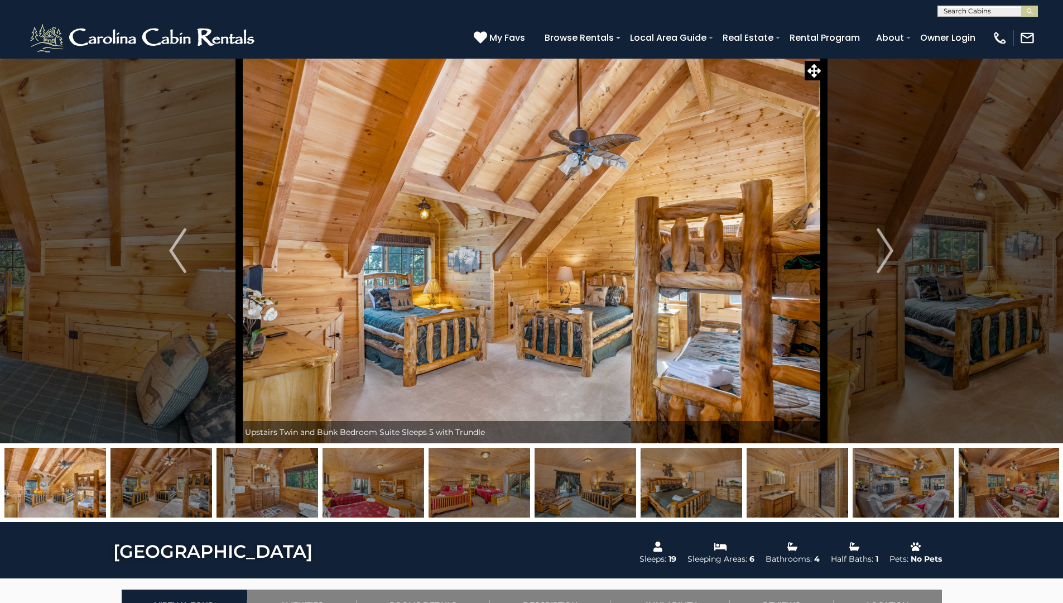
click at [921, 474] on img at bounding box center [904, 483] width 102 height 70
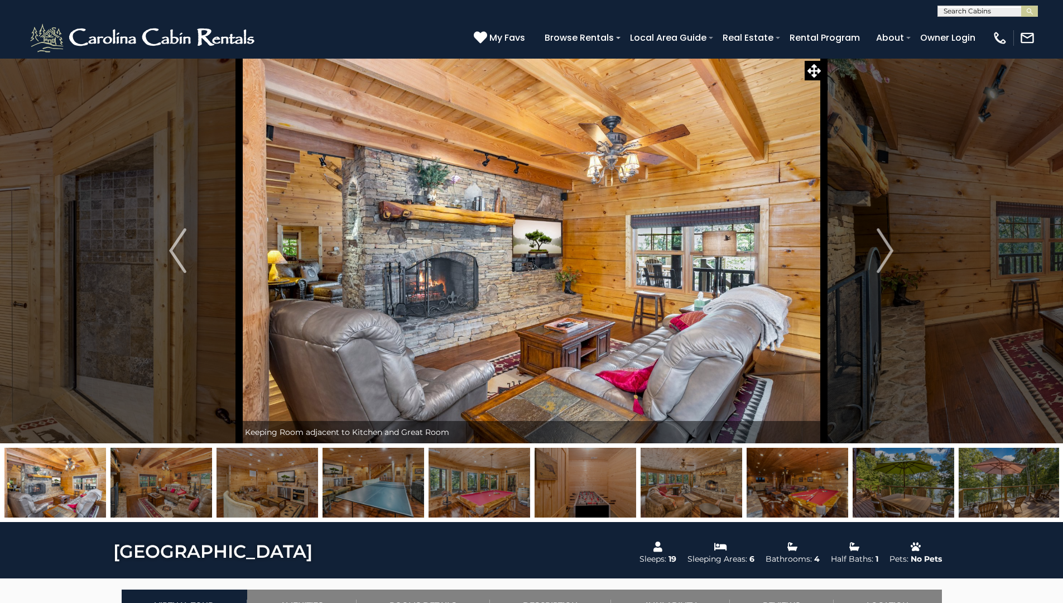
click at [118, 472] on img at bounding box center [161, 483] width 102 height 70
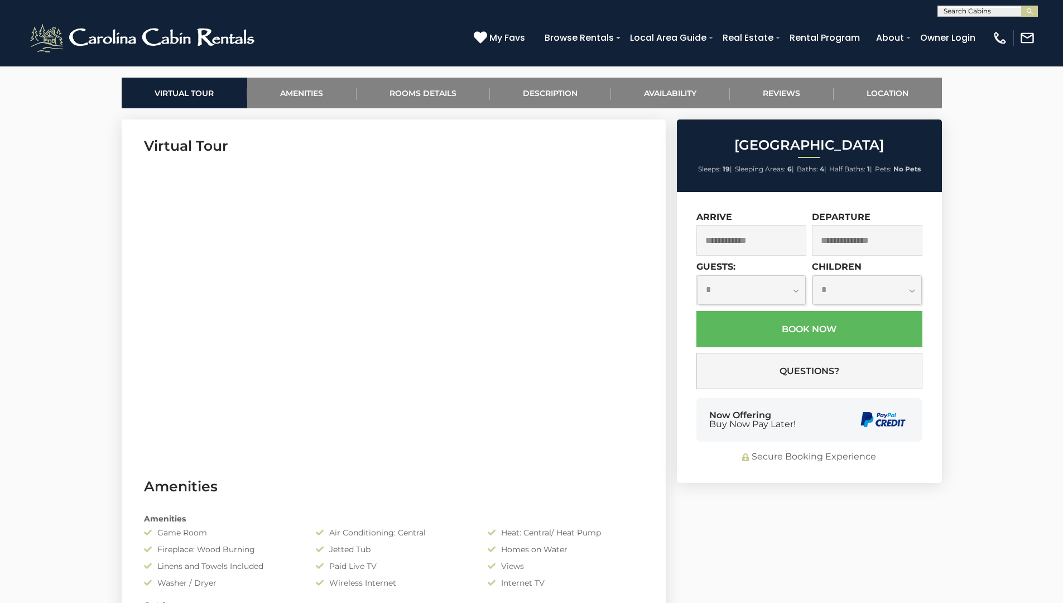
scroll to position [280, 0]
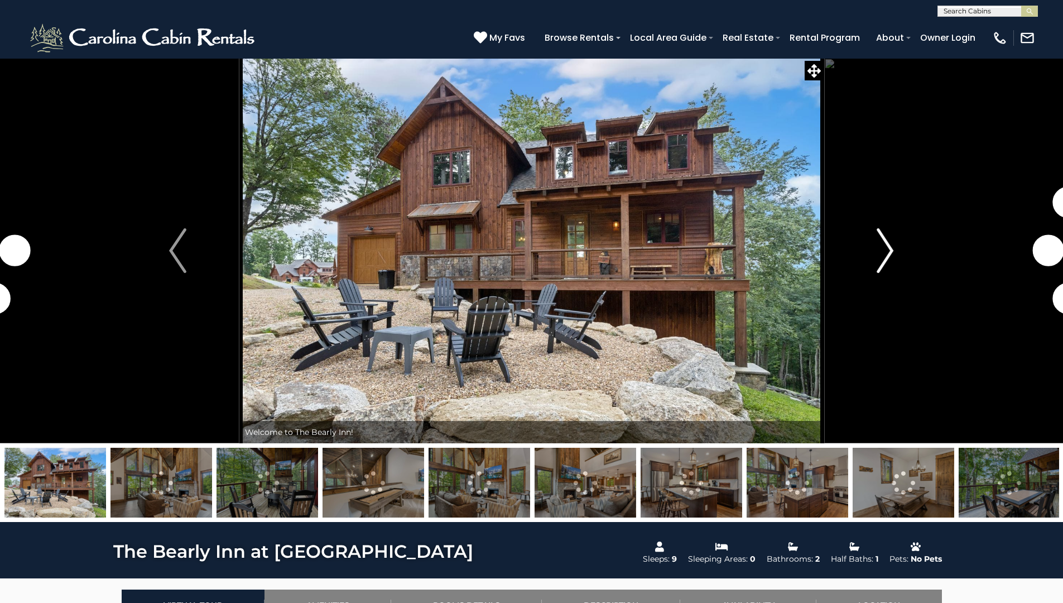
click at [877, 266] on img "Next" at bounding box center [885, 250] width 17 height 45
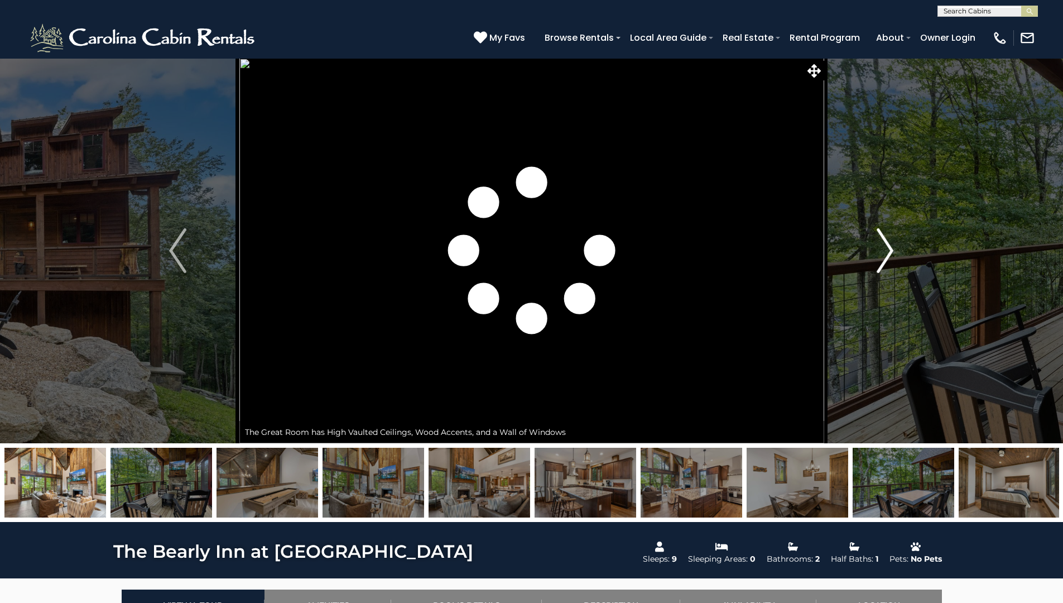
click at [877, 266] on img "Next" at bounding box center [885, 250] width 17 height 45
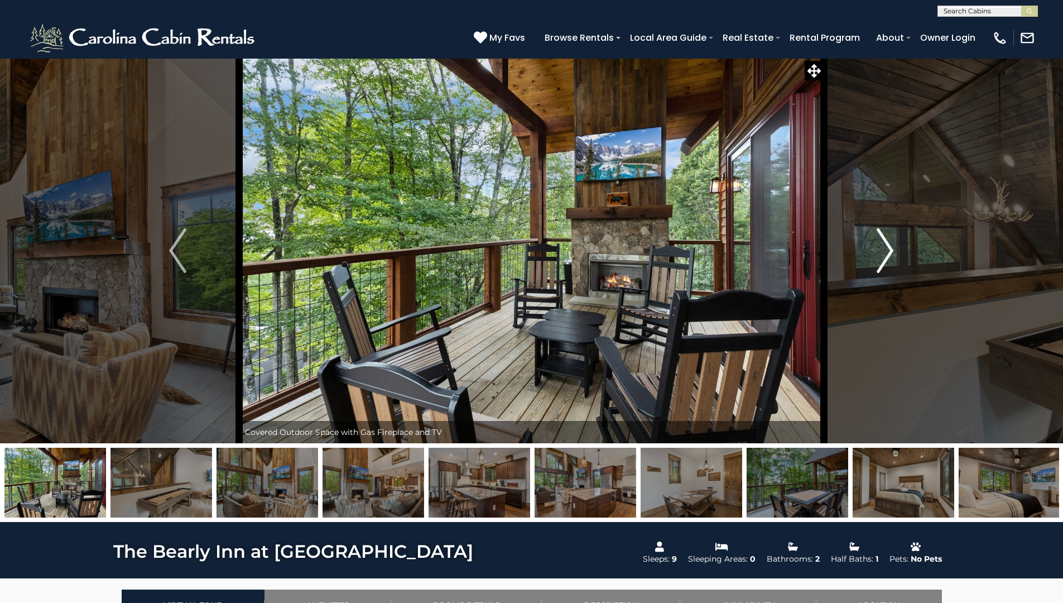
click at [877, 266] on img "Next" at bounding box center [885, 250] width 17 height 45
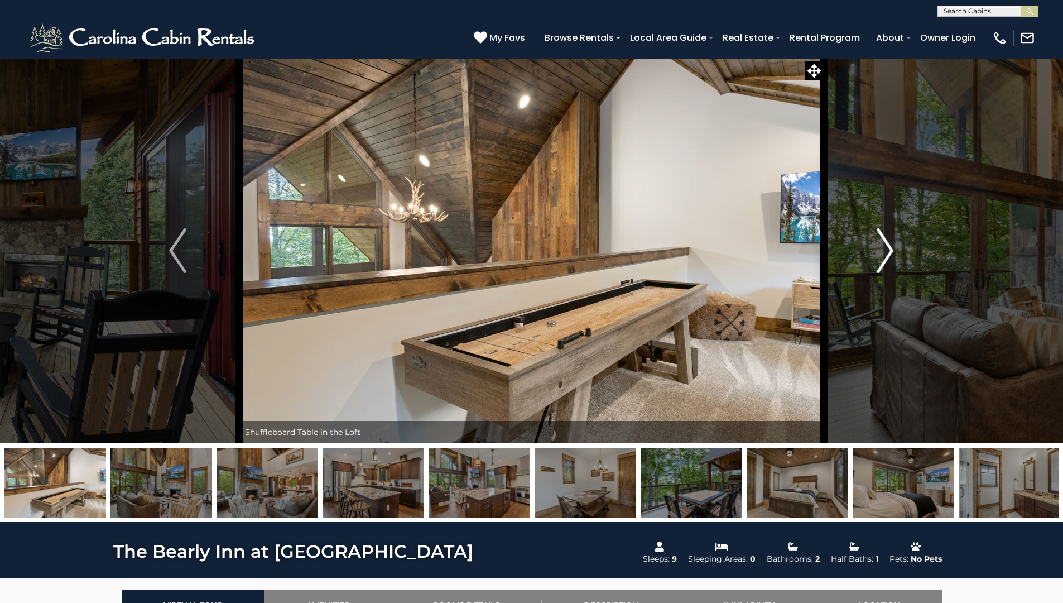
click at [877, 266] on img "Next" at bounding box center [885, 250] width 17 height 45
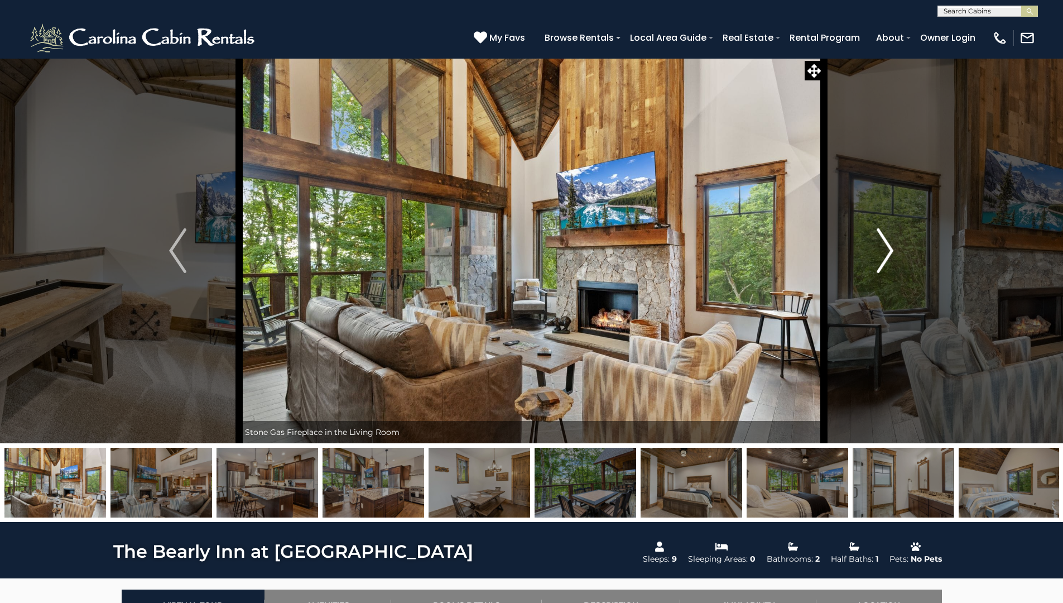
click at [877, 266] on img "Next" at bounding box center [885, 250] width 17 height 45
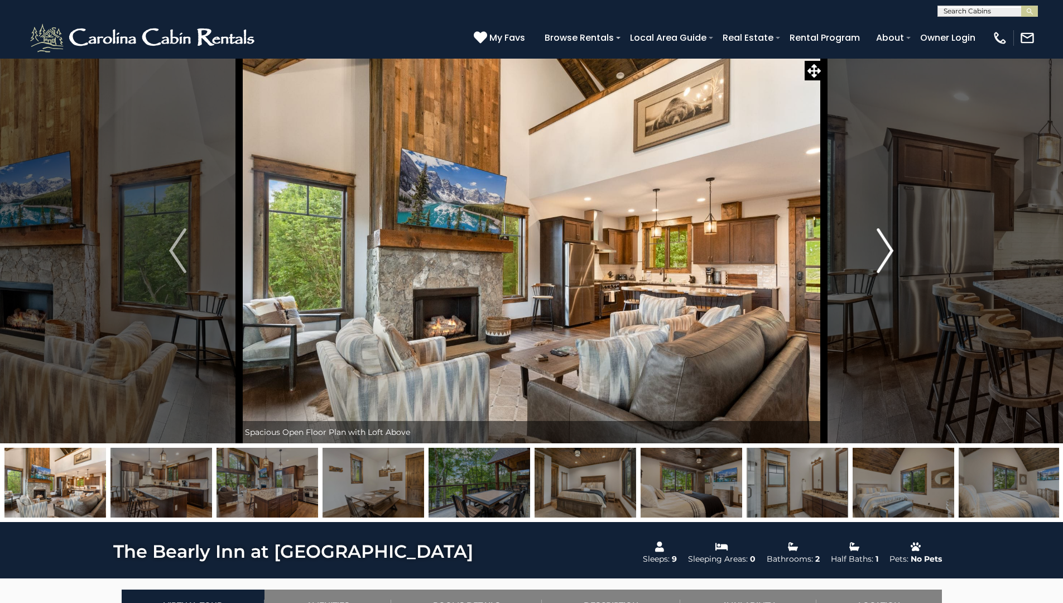
click at [877, 266] on img "Next" at bounding box center [885, 250] width 17 height 45
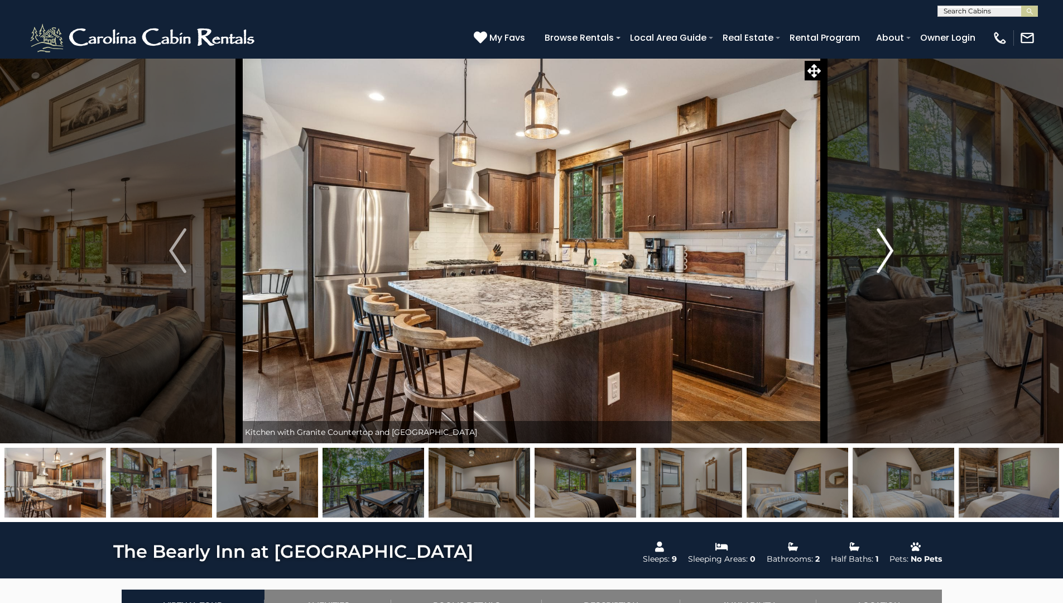
click at [877, 266] on img "Next" at bounding box center [885, 250] width 17 height 45
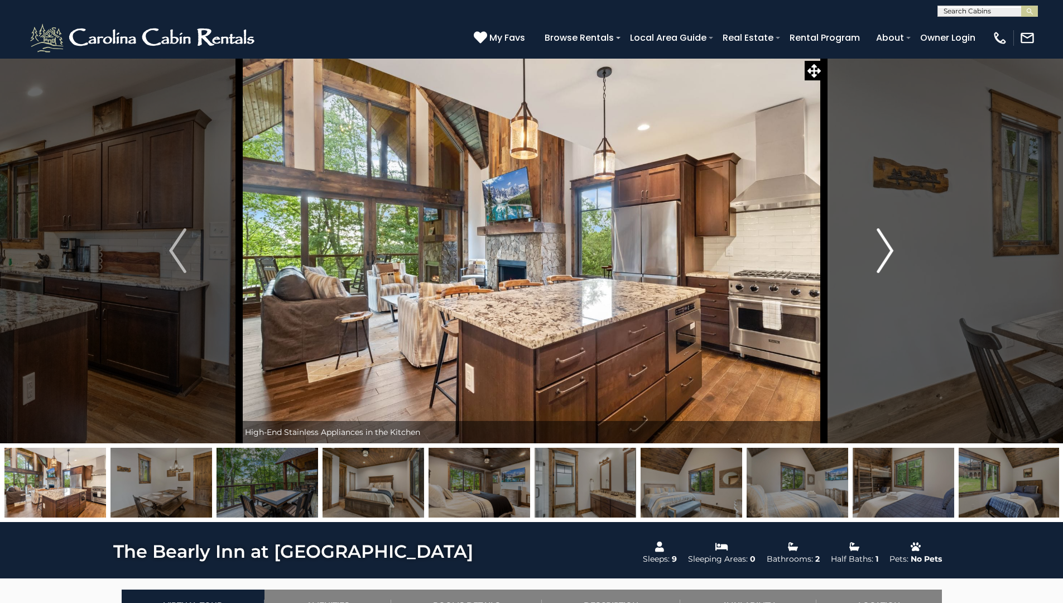
click at [875, 267] on button "Next" at bounding box center [885, 250] width 123 height 385
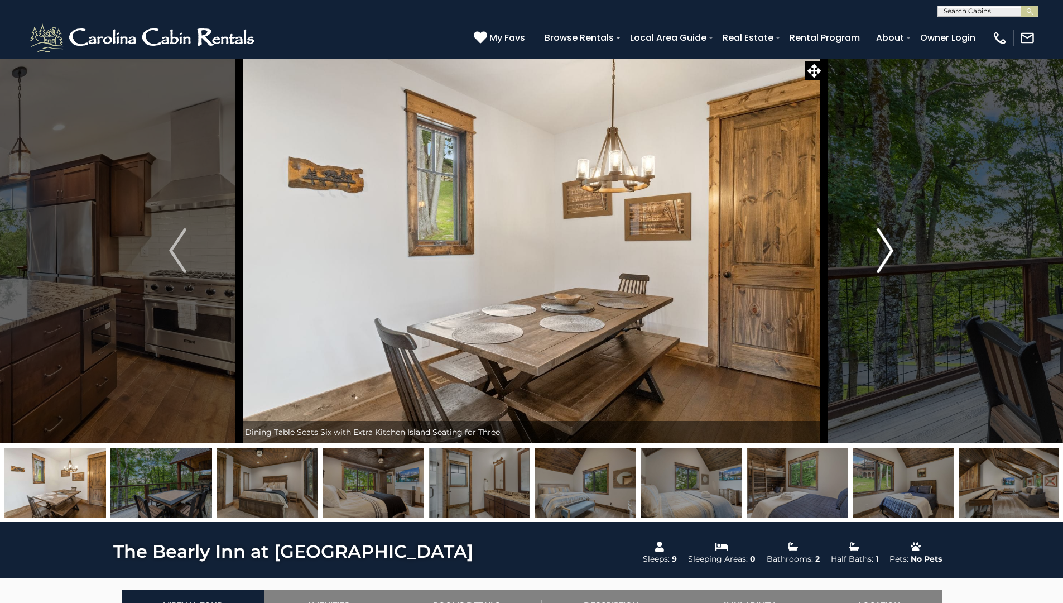
click at [875, 267] on button "Next" at bounding box center [885, 250] width 123 height 385
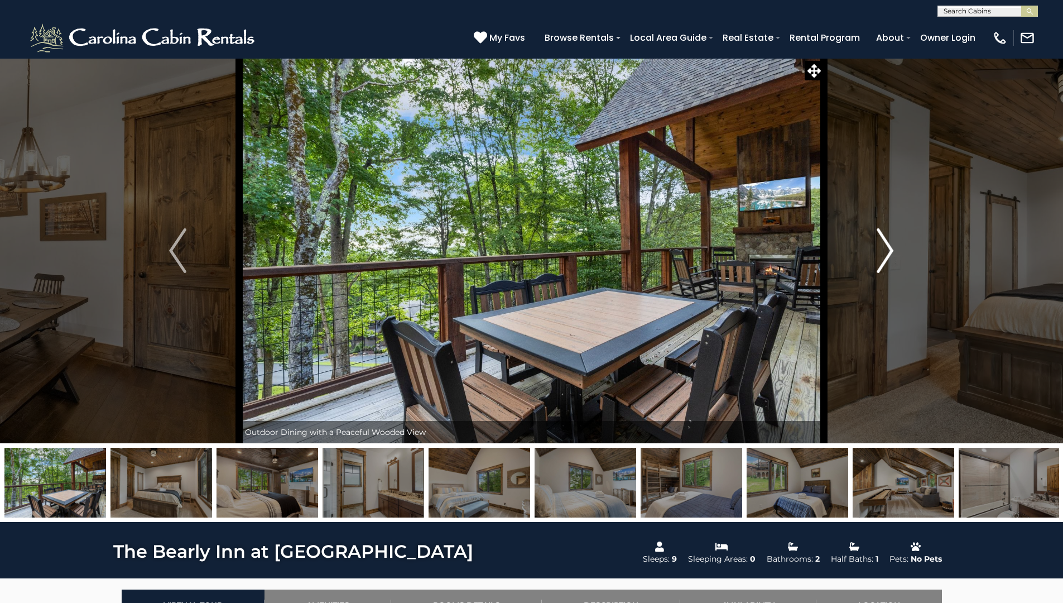
click at [875, 267] on button "Next" at bounding box center [885, 250] width 123 height 385
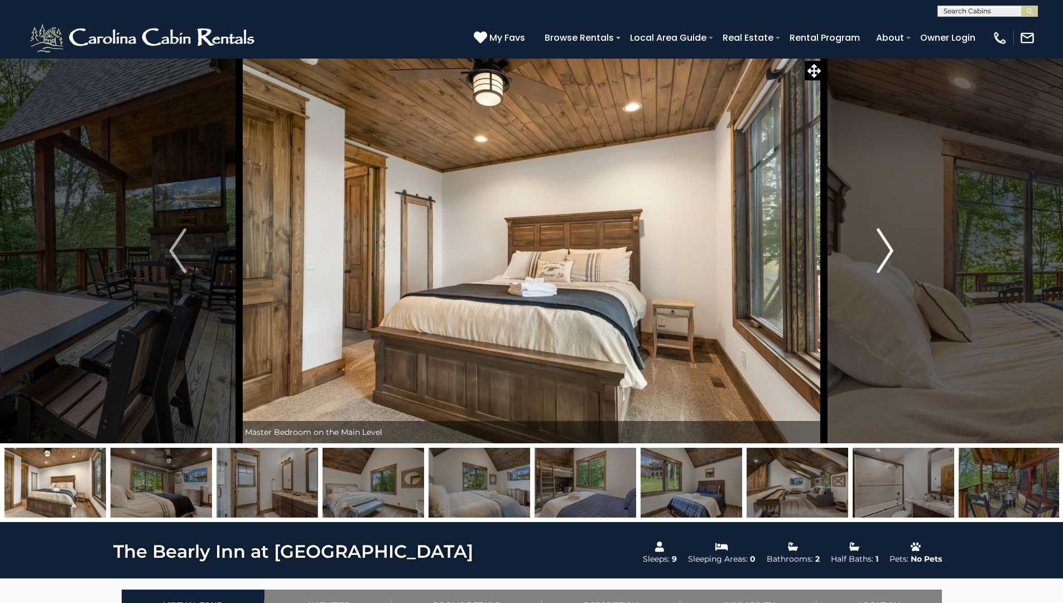
click at [874, 267] on button "Next" at bounding box center [885, 250] width 123 height 385
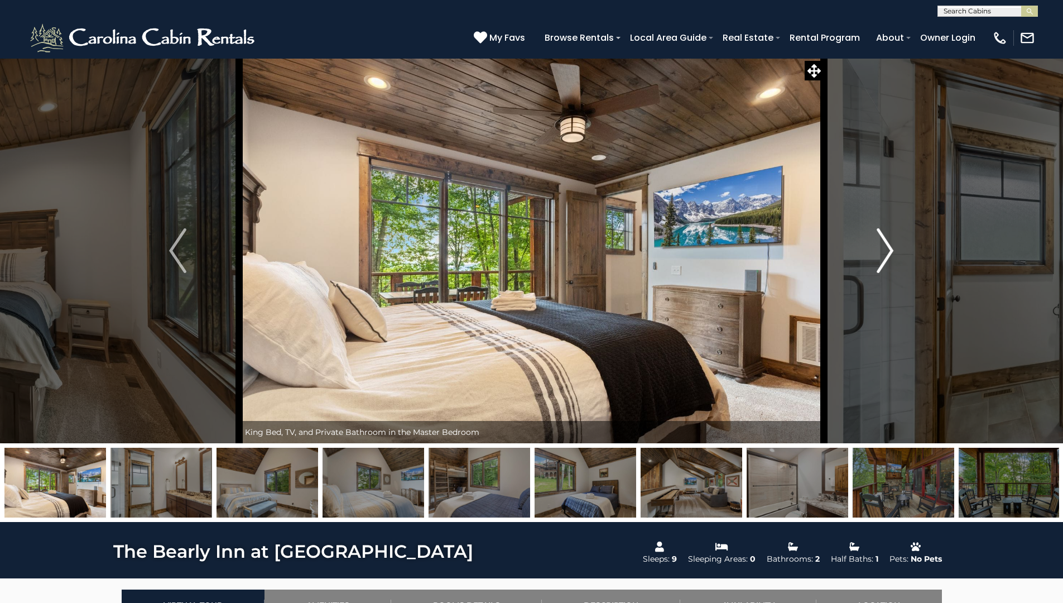
click at [874, 269] on button "Next" at bounding box center [885, 250] width 123 height 385
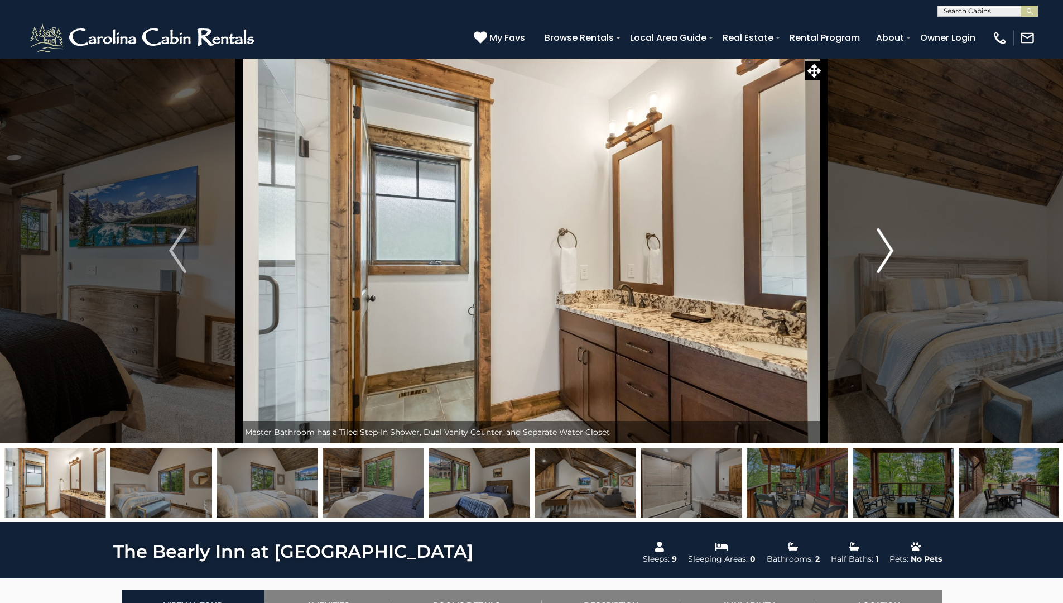
click at [872, 271] on button "Next" at bounding box center [885, 250] width 123 height 385
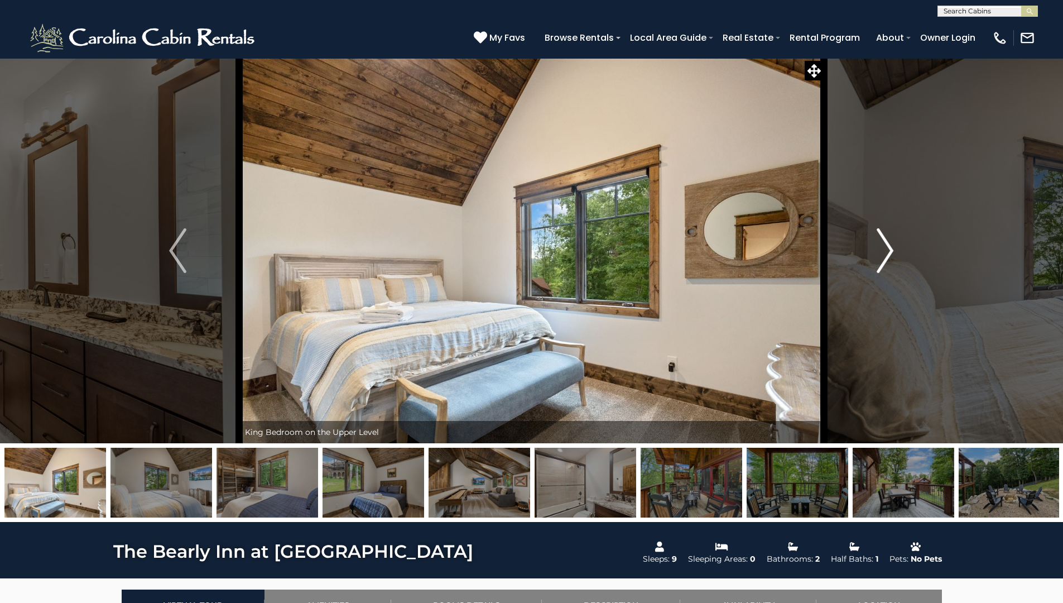
click at [872, 271] on button "Next" at bounding box center [885, 250] width 123 height 385
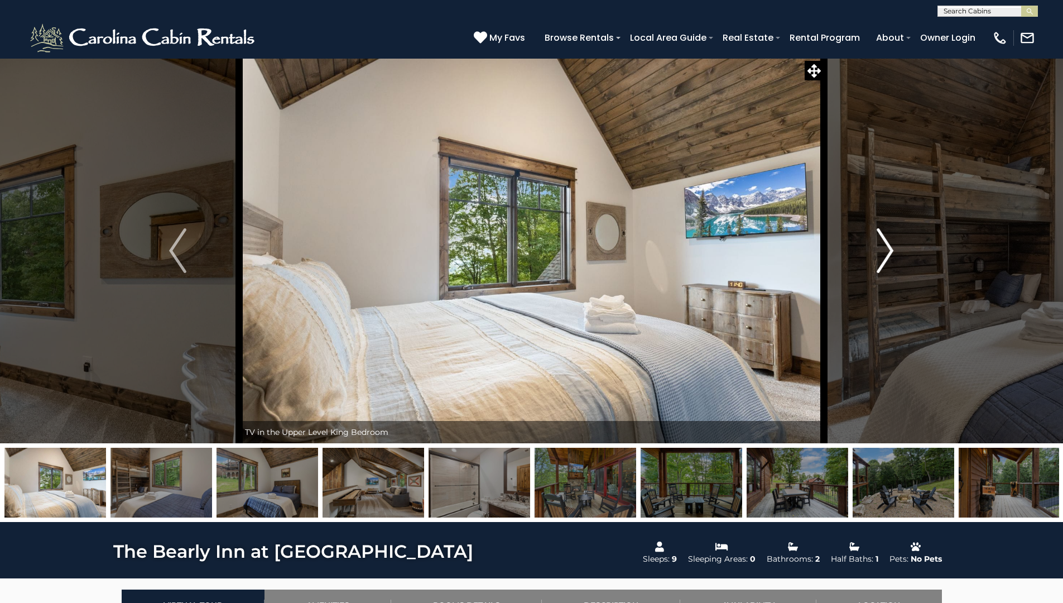
click at [872, 271] on button "Next" at bounding box center [885, 250] width 123 height 385
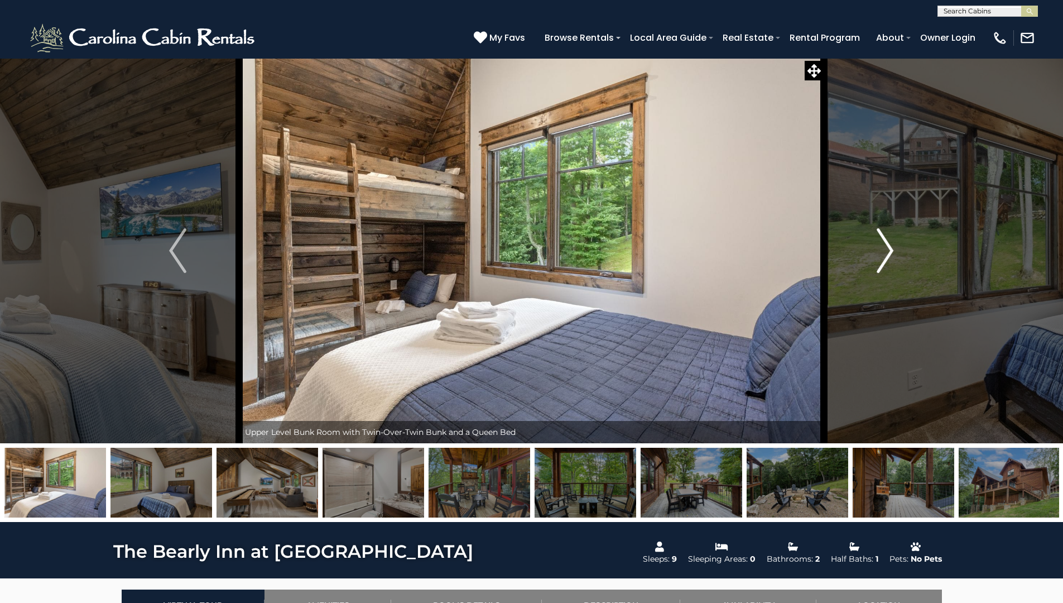
click at [870, 273] on button "Next" at bounding box center [885, 250] width 123 height 385
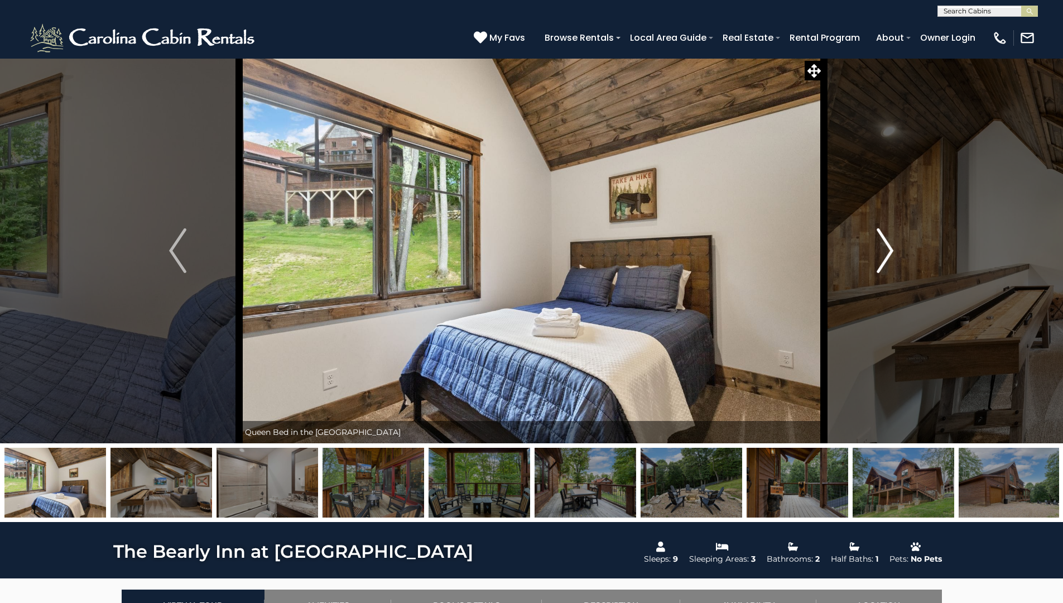
click at [870, 273] on button "Next" at bounding box center [885, 250] width 123 height 385
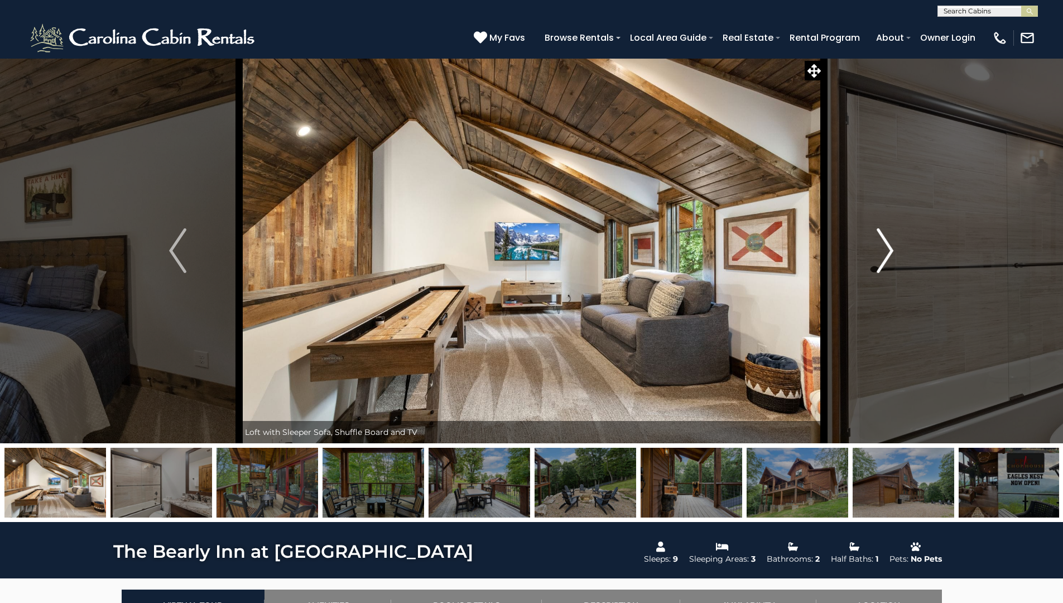
click at [870, 273] on button "Next" at bounding box center [885, 250] width 123 height 385
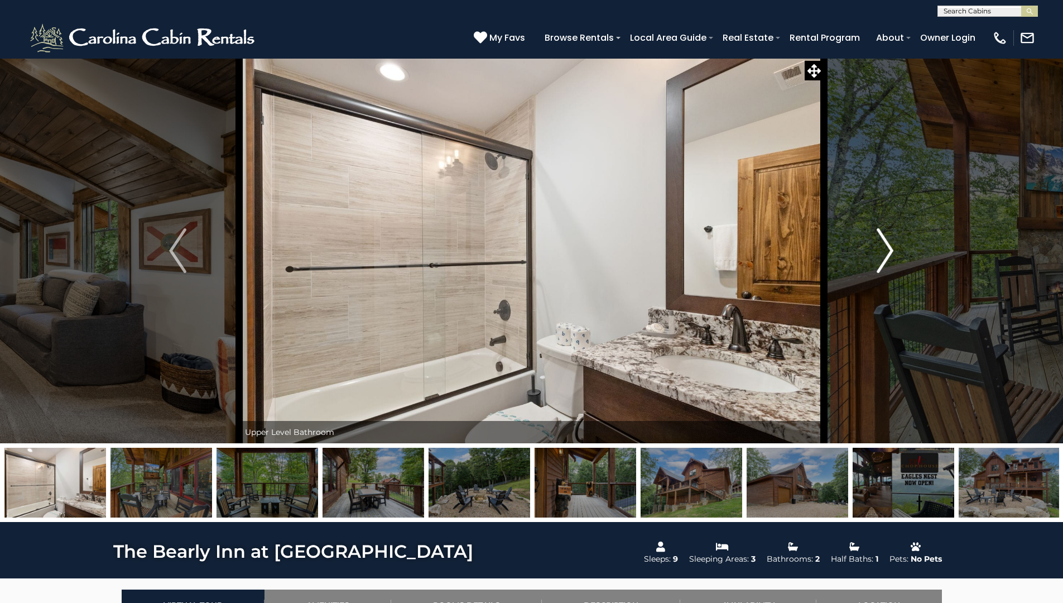
click at [870, 273] on button "Next" at bounding box center [885, 250] width 123 height 385
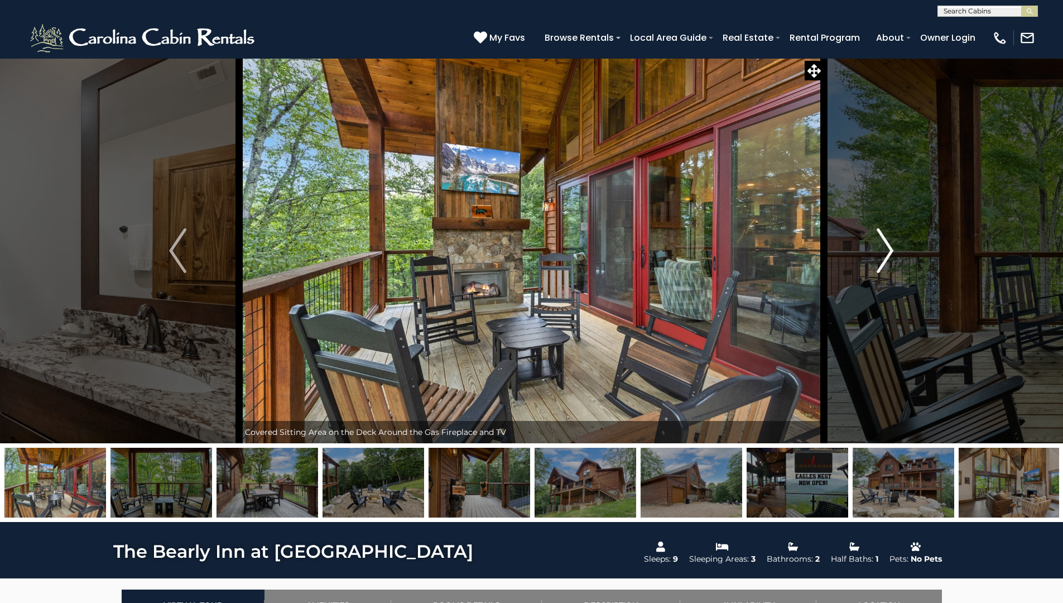
click at [870, 273] on button "Next" at bounding box center [885, 250] width 123 height 385
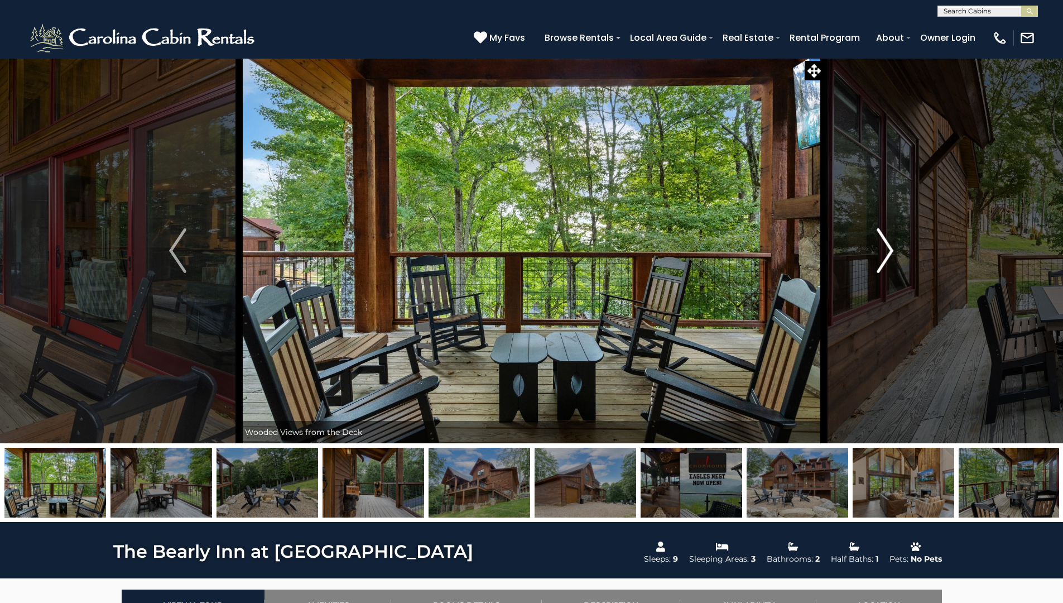
click at [870, 273] on button "Next" at bounding box center [885, 250] width 123 height 385
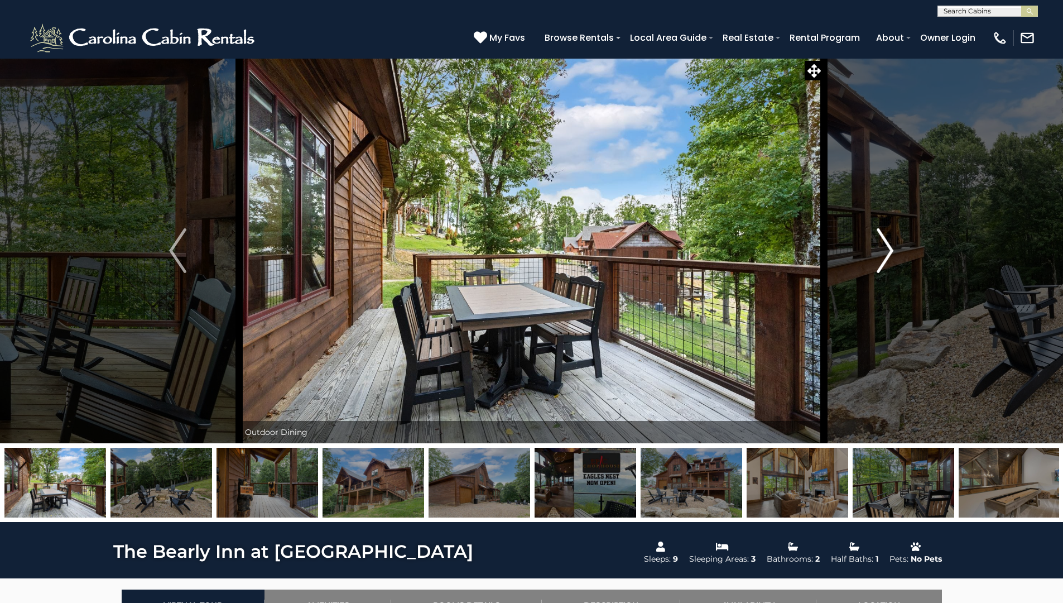
click at [892, 263] on img "Next" at bounding box center [885, 250] width 17 height 45
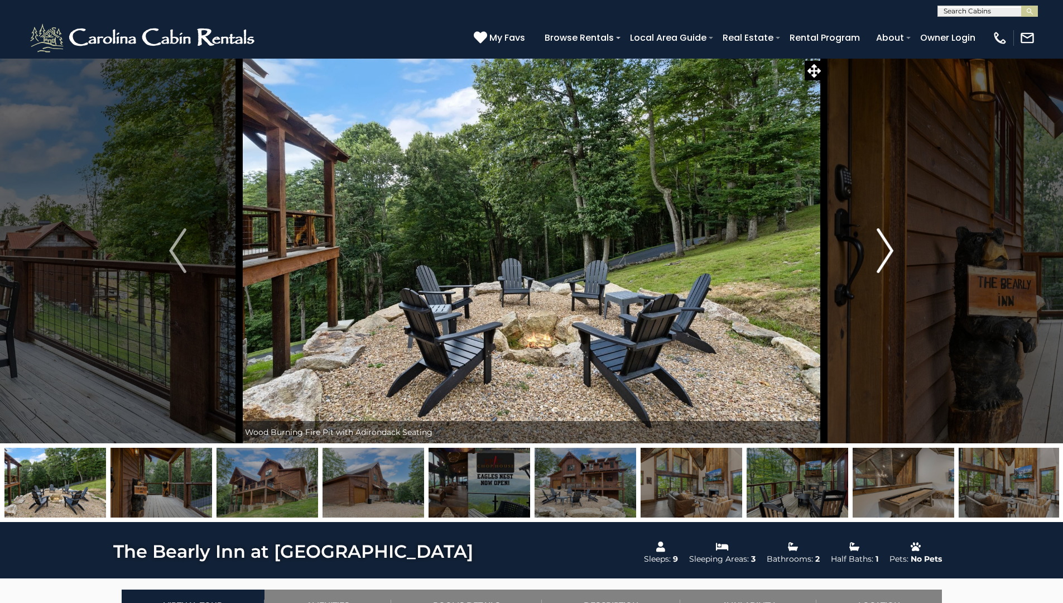
click at [885, 253] on img "Next" at bounding box center [885, 250] width 17 height 45
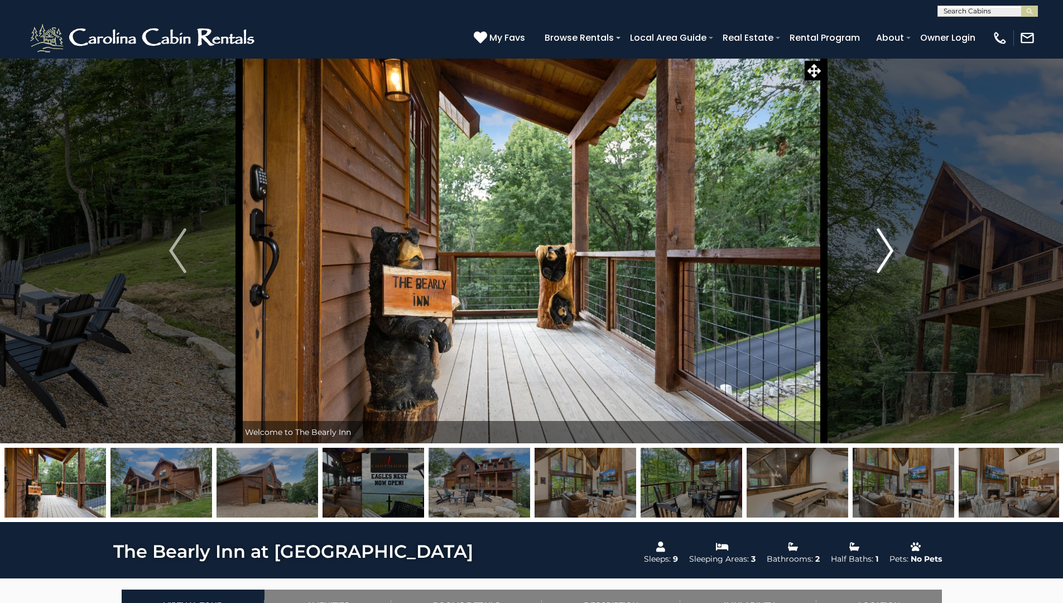
click at [885, 253] on img "Next" at bounding box center [885, 250] width 17 height 45
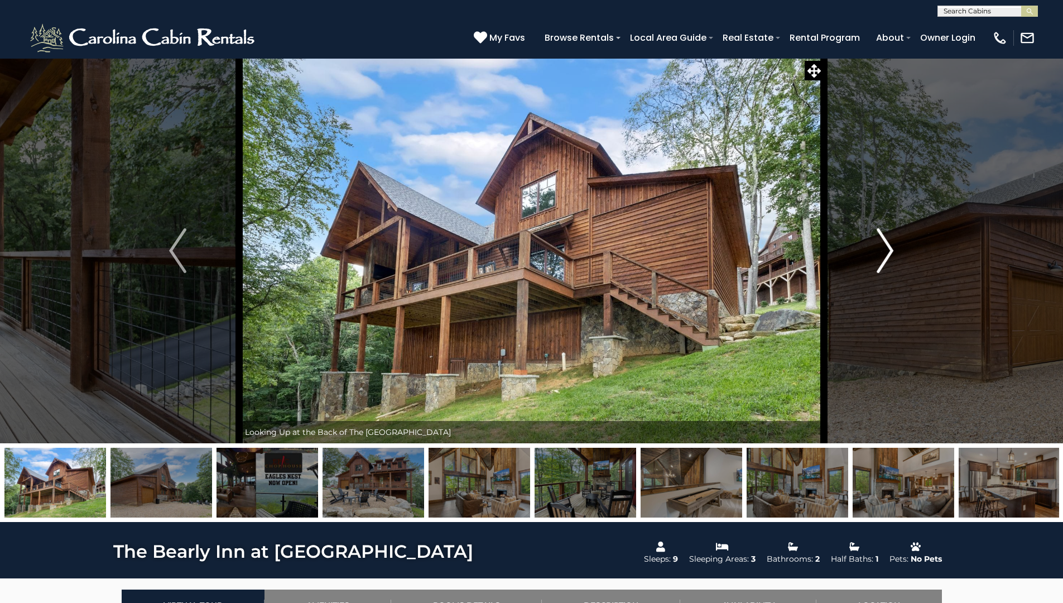
click at [884, 253] on img "Next" at bounding box center [885, 250] width 17 height 45
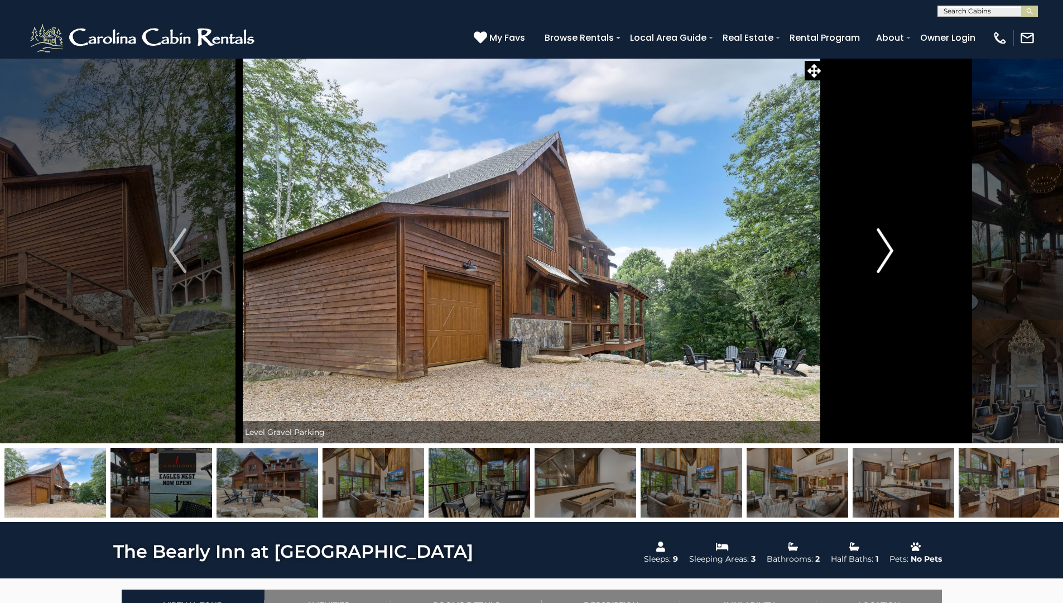
click at [884, 253] on img "Next" at bounding box center [885, 250] width 17 height 45
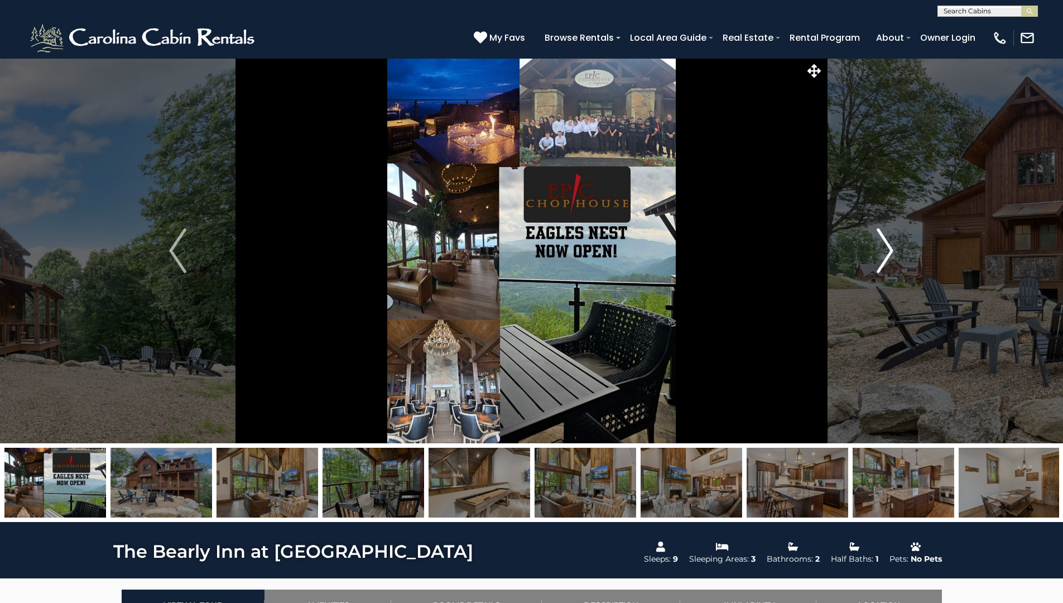
click at [885, 252] on img "Next" at bounding box center [885, 250] width 17 height 45
